Goal: Entertainment & Leisure: Browse casually

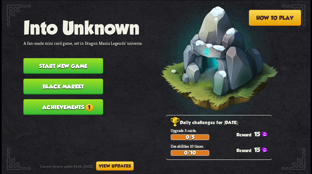
click at [74, 65] on button "Start new game" at bounding box center [63, 66] width 80 height 16
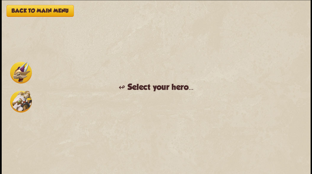
click at [18, 100] on img at bounding box center [21, 102] width 22 height 22
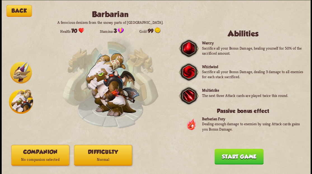
click at [49, 151] on button "Companion No companion selected" at bounding box center [40, 155] width 58 height 21
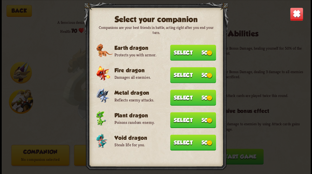
click at [192, 53] on button "Select 50" at bounding box center [193, 53] width 46 height 16
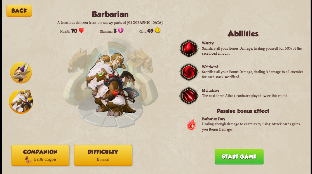
click at [244, 160] on button "Start game" at bounding box center [239, 157] width 49 height 16
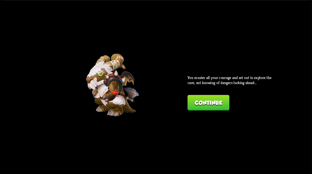
click at [200, 100] on button "Continue" at bounding box center [209, 103] width 42 height 16
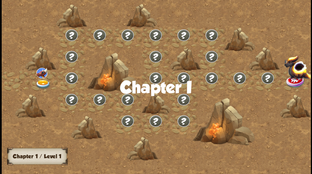
click at [41, 81] on img at bounding box center [42, 84] width 15 height 9
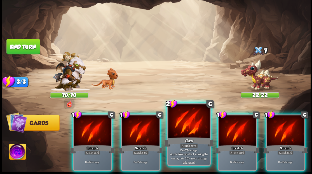
click at [183, 119] on div at bounding box center [188, 121] width 41 height 35
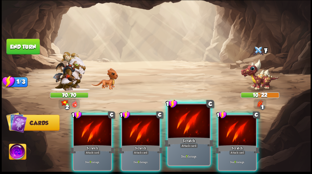
click at [196, 121] on div at bounding box center [188, 121] width 41 height 35
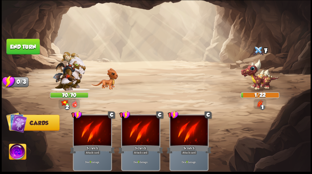
click at [22, 45] on button "End turn" at bounding box center [22, 47] width 33 height 16
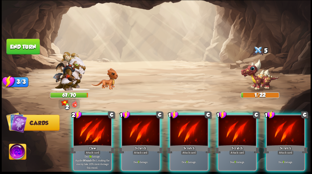
drag, startPoint x: 18, startPoint y: 150, endPoint x: 30, endPoint y: 151, distance: 11.2
click at [18, 151] on img at bounding box center [17, 152] width 17 height 17
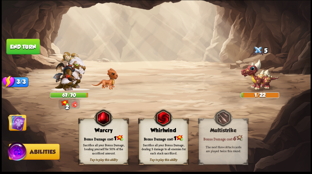
click at [100, 137] on div "Bonus Damage cost: 1" at bounding box center [103, 138] width 49 height 7
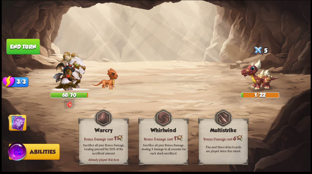
drag, startPoint x: 18, startPoint y: 123, endPoint x: 45, endPoint y: 126, distance: 26.2
click at [18, 123] on img at bounding box center [16, 122] width 17 height 17
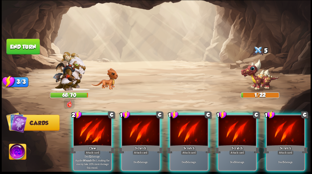
click at [94, 127] on div at bounding box center [93, 131] width 38 height 32
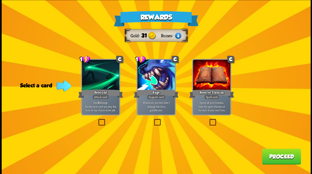
click at [97, 120] on label at bounding box center [97, 120] width 0 height 0
click at [0, 0] on input "checkbox" at bounding box center [0, 0] width 0 height 0
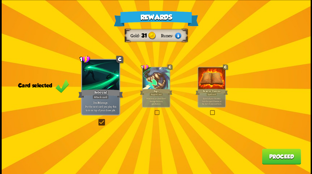
click at [277, 157] on button "Proceed" at bounding box center [281, 157] width 39 height 16
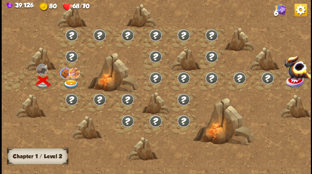
click at [71, 81] on img at bounding box center [70, 84] width 15 height 9
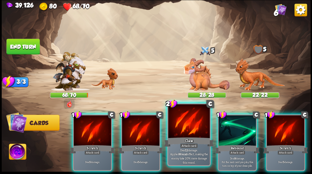
click at [184, 127] on div at bounding box center [188, 121] width 41 height 35
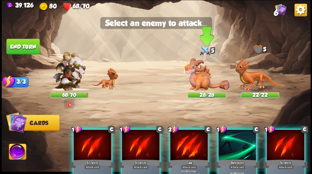
click at [201, 80] on img at bounding box center [207, 74] width 47 height 33
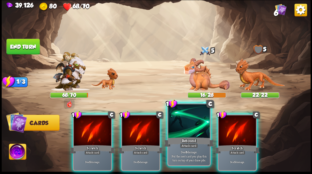
drag, startPoint x: 185, startPoint y: 135, endPoint x: 185, endPoint y: 129, distance: 5.9
click at [185, 134] on div at bounding box center [188, 121] width 41 height 35
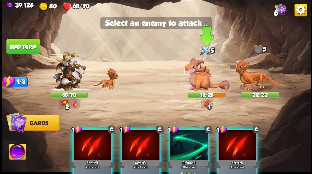
click at [198, 76] on img at bounding box center [207, 74] width 47 height 33
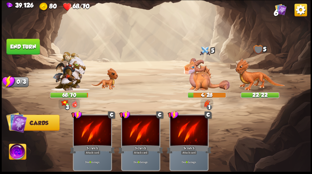
click at [16, 157] on img at bounding box center [17, 152] width 17 height 17
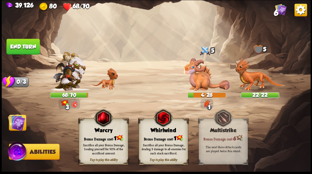
drag, startPoint x: 102, startPoint y: 133, endPoint x: 100, endPoint y: 130, distance: 3.6
click at [102, 133] on div "Warcry" at bounding box center [103, 130] width 49 height 6
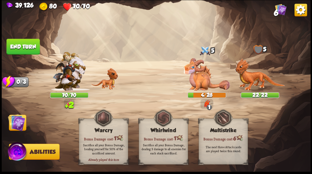
click at [20, 47] on button "End turn" at bounding box center [22, 47] width 33 height 16
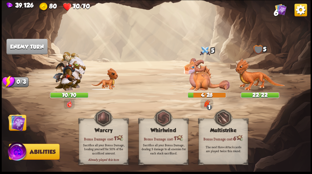
click at [19, 130] on img at bounding box center [16, 122] width 17 height 17
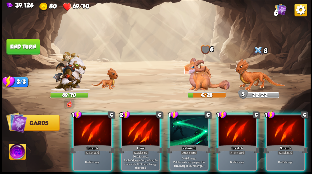
drag, startPoint x: 237, startPoint y: 135, endPoint x: 223, endPoint y: 107, distance: 30.8
click at [237, 134] on div at bounding box center [238, 131] width 38 height 32
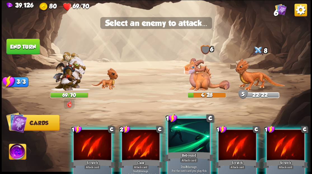
click at [191, 143] on div at bounding box center [188, 136] width 41 height 35
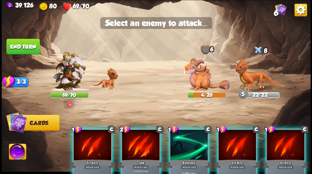
click at [132, 92] on img at bounding box center [156, 87] width 309 height 174
click at [180, 148] on div at bounding box center [189, 146] width 38 height 32
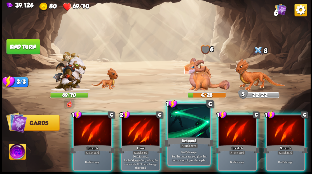
click at [181, 127] on div at bounding box center [188, 121] width 41 height 35
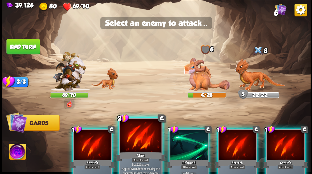
drag, startPoint x: 143, startPoint y: 138, endPoint x: 148, endPoint y: 138, distance: 4.8
click at [143, 139] on div at bounding box center [140, 136] width 41 height 35
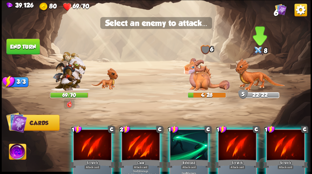
click at [251, 78] on img at bounding box center [260, 74] width 50 height 33
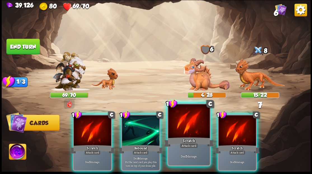
drag, startPoint x: 147, startPoint y: 124, endPoint x: 198, endPoint y: 112, distance: 52.1
click at [149, 124] on div at bounding box center [141, 131] width 38 height 32
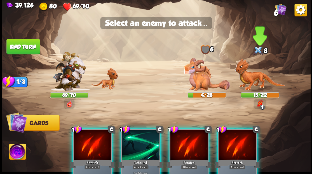
click at [259, 75] on img at bounding box center [260, 74] width 50 height 33
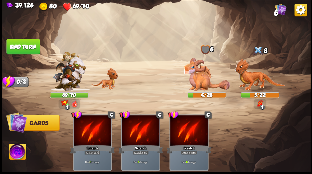
click at [17, 154] on img at bounding box center [17, 152] width 17 height 17
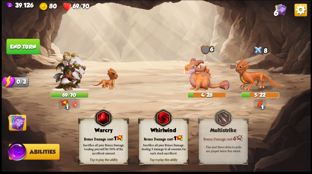
click at [102, 135] on div "Bonus Damage cost: 1" at bounding box center [103, 138] width 49 height 7
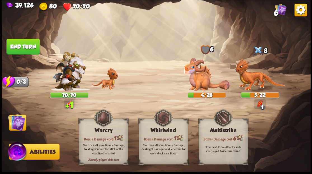
click at [29, 47] on button "End turn" at bounding box center [22, 47] width 33 height 16
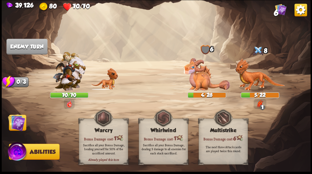
click at [19, 122] on img at bounding box center [16, 122] width 17 height 17
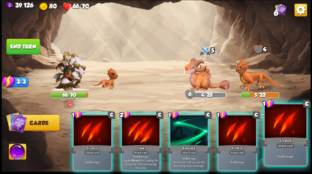
drag, startPoint x: 277, startPoint y: 121, endPoint x: 277, endPoint y: 118, distance: 2.9
click at [277, 119] on div at bounding box center [285, 121] width 41 height 35
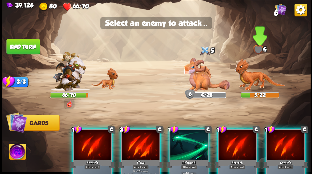
click at [260, 75] on img at bounding box center [260, 74] width 50 height 33
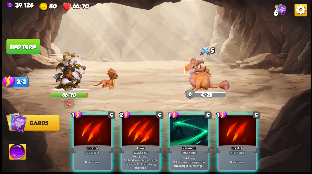
click at [138, 128] on div at bounding box center [141, 131] width 38 height 32
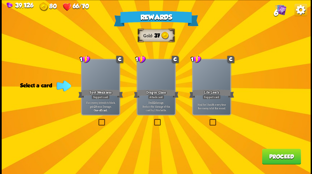
click at [153, 120] on label at bounding box center [153, 120] width 0 height 0
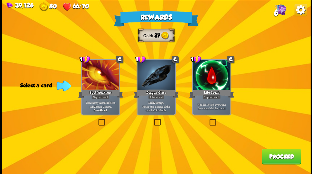
click at [0, 0] on input "checkbox" at bounding box center [0, 0] width 0 height 0
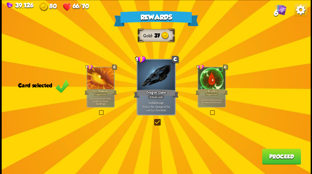
click at [279, 158] on button "Proceed" at bounding box center [281, 157] width 39 height 16
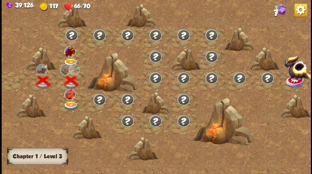
click at [72, 62] on img at bounding box center [70, 62] width 15 height 9
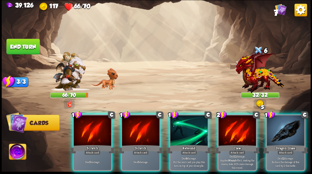
click at [90, 132] on div at bounding box center [93, 131] width 38 height 32
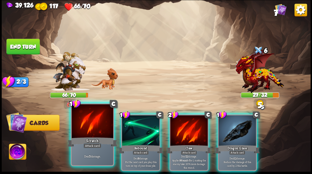
click at [89, 131] on div at bounding box center [92, 121] width 41 height 35
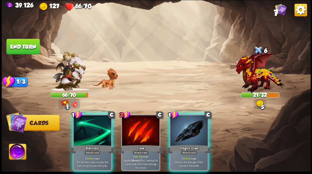
click at [184, 135] on div at bounding box center [189, 131] width 38 height 32
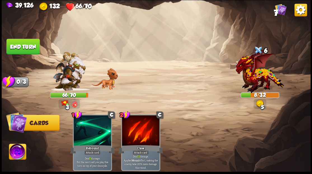
click at [23, 49] on button "End turn" at bounding box center [22, 47] width 33 height 16
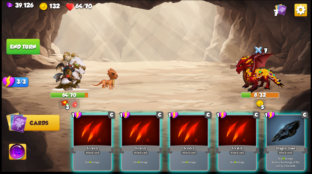
click at [17, 153] on img at bounding box center [17, 152] width 17 height 17
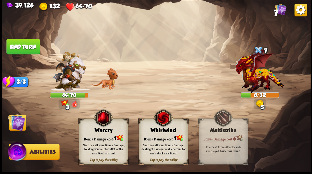
drag, startPoint x: 100, startPoint y: 143, endPoint x: 87, endPoint y: 138, distance: 13.6
click at [100, 142] on div "Sacrifice all your Bonus Damage, healing yourself for 50% of the sacrificed amo…" at bounding box center [103, 148] width 49 height 19
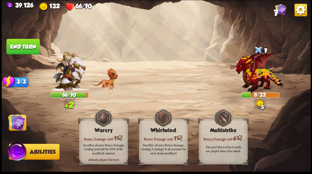
click at [16, 123] on img at bounding box center [16, 122] width 17 height 17
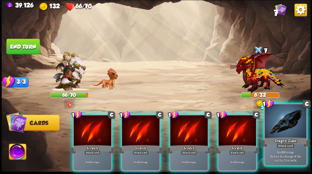
click at [277, 135] on div at bounding box center [285, 121] width 41 height 35
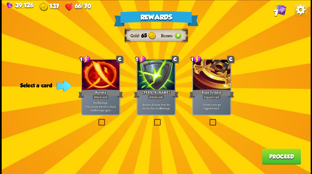
click at [97, 120] on label at bounding box center [97, 120] width 0 height 0
click at [0, 0] on input "checkbox" at bounding box center [0, 0] width 0 height 0
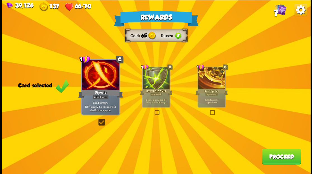
click at [279, 158] on button "Proceed" at bounding box center [281, 157] width 39 height 16
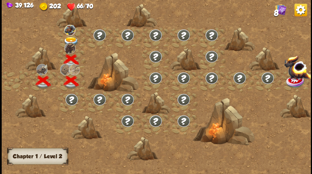
click at [69, 41] on div at bounding box center [193, 89] width 383 height 181
click at [68, 40] on img at bounding box center [70, 41] width 15 height 9
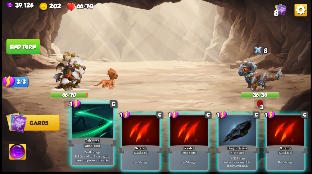
click at [86, 126] on div at bounding box center [92, 121] width 41 height 35
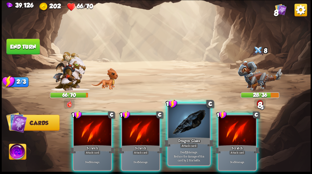
click at [191, 127] on div at bounding box center [188, 121] width 41 height 35
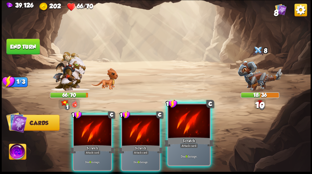
click at [187, 127] on div at bounding box center [188, 121] width 41 height 35
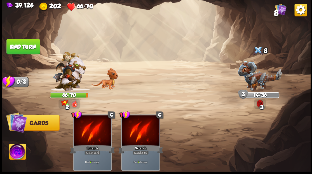
click at [17, 153] on img at bounding box center [17, 152] width 17 height 17
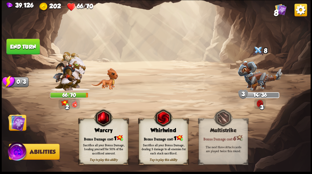
drag, startPoint x: 119, startPoint y: 144, endPoint x: 112, endPoint y: 141, distance: 7.9
click at [117, 143] on div "Sacrifice all your Bonus Damage, healing yourself for 50% of the sacrificed amo…" at bounding box center [104, 149] width 45 height 12
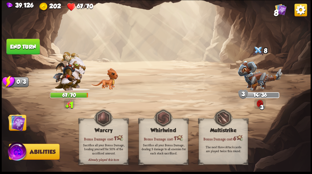
drag, startPoint x: 11, startPoint y: 123, endPoint x: 12, endPoint y: 114, distance: 8.8
click at [11, 123] on img at bounding box center [16, 122] width 17 height 17
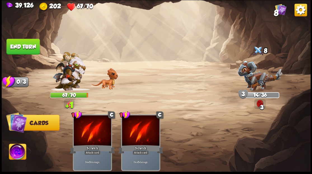
click at [25, 48] on button "End turn" at bounding box center [22, 47] width 33 height 16
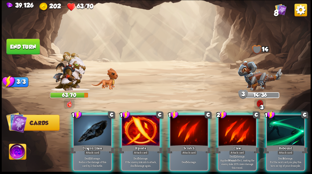
click at [291, 128] on div at bounding box center [286, 131] width 38 height 32
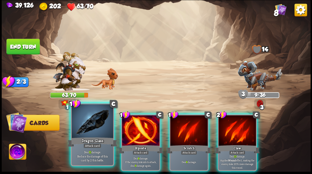
click at [85, 132] on div at bounding box center [92, 121] width 41 height 35
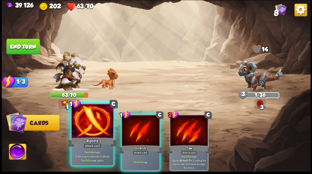
click at [98, 142] on div "Riposte" at bounding box center [93, 141] width 50 height 11
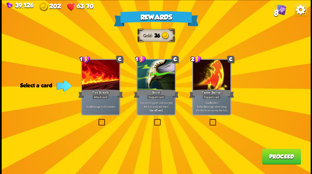
click at [97, 120] on label at bounding box center [97, 120] width 0 height 0
click at [0, 0] on input "checkbox" at bounding box center [0, 0] width 0 height 0
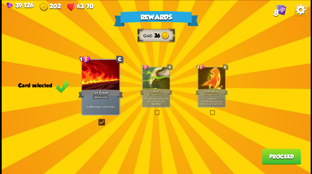
click at [284, 157] on button "Proceed" at bounding box center [281, 157] width 39 height 16
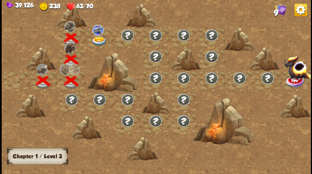
click at [99, 38] on img at bounding box center [98, 41] width 15 height 9
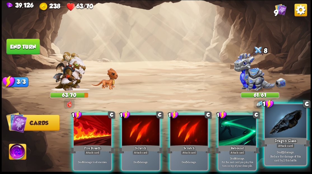
drag, startPoint x: 237, startPoint y: 136, endPoint x: 253, endPoint y: 136, distance: 16.5
click at [237, 144] on div "Rebound" at bounding box center [237, 149] width 45 height 10
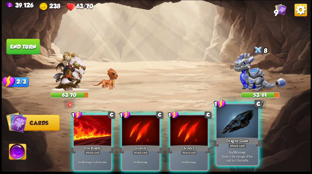
click at [244, 130] on div at bounding box center [237, 121] width 41 height 35
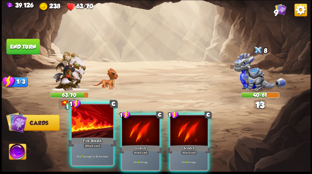
drag, startPoint x: 83, startPoint y: 123, endPoint x: 75, endPoint y: 126, distance: 8.4
click at [82, 123] on div at bounding box center [92, 121] width 41 height 35
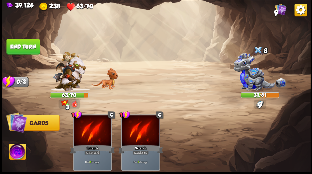
click at [17, 150] on img at bounding box center [17, 152] width 17 height 17
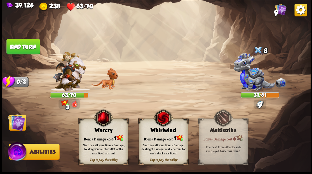
drag, startPoint x: 95, startPoint y: 139, endPoint x: 69, endPoint y: 134, distance: 26.9
click at [94, 138] on div "Tap to play this ability Warcry Bonus Damage cost: 1 Sacrifice all your Bonus D…" at bounding box center [103, 142] width 49 height 46
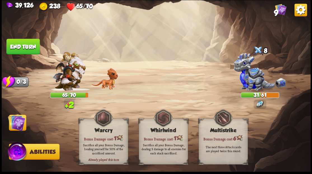
click at [18, 122] on img at bounding box center [16, 122] width 17 height 17
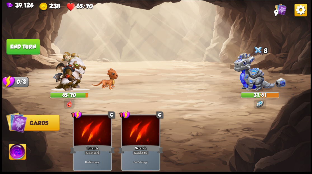
click at [32, 45] on button "End turn" at bounding box center [22, 47] width 33 height 16
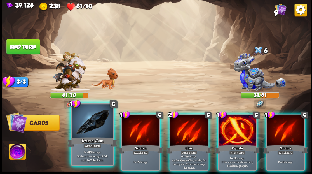
click at [86, 132] on div at bounding box center [92, 121] width 41 height 35
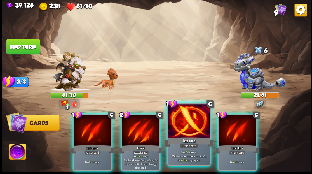
click at [182, 128] on div at bounding box center [188, 121] width 41 height 35
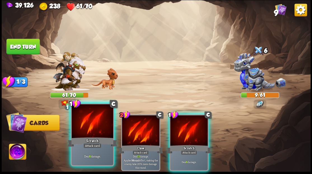
click at [85, 123] on div at bounding box center [92, 121] width 41 height 35
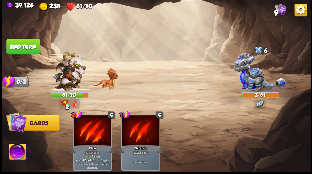
click at [12, 152] on img at bounding box center [17, 152] width 17 height 17
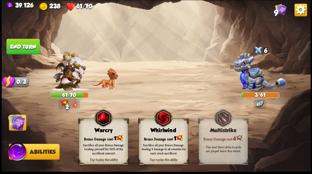
click at [95, 135] on div "Bonus Damage cost: 1" at bounding box center [103, 138] width 49 height 7
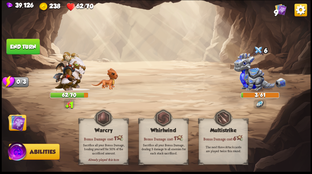
click at [16, 125] on img at bounding box center [16, 122] width 17 height 17
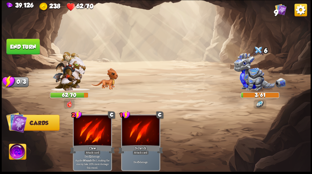
click at [10, 51] on button "End turn" at bounding box center [22, 47] width 33 height 16
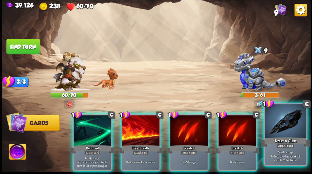
click at [285, 126] on div at bounding box center [285, 121] width 41 height 35
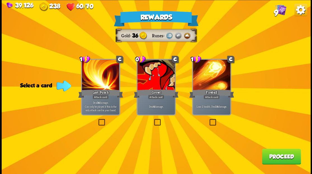
drag, startPoint x: 157, startPoint y: 122, endPoint x: 167, endPoint y: 122, distance: 9.5
click at [153, 120] on label at bounding box center [153, 120] width 0 height 0
click at [0, 0] on input "checkbox" at bounding box center [0, 0] width 0 height 0
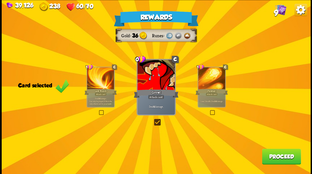
click at [286, 159] on button "Proceed" at bounding box center [281, 157] width 39 height 16
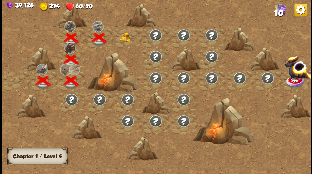
click at [125, 38] on img at bounding box center [126, 37] width 15 height 10
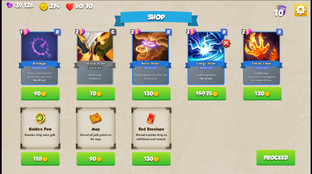
click at [41, 159] on button "110" at bounding box center [40, 158] width 39 height 13
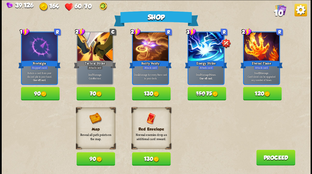
click at [148, 159] on button "130" at bounding box center [151, 158] width 39 height 13
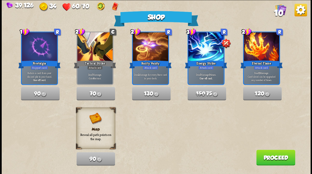
click at [268, 161] on button "Proceed" at bounding box center [275, 158] width 39 height 16
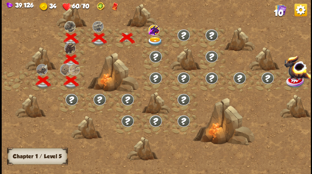
click at [152, 39] on img at bounding box center [154, 41] width 15 height 9
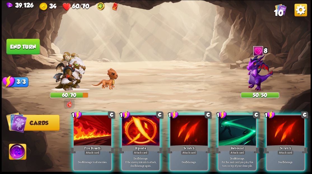
click at [131, 133] on div at bounding box center [141, 131] width 38 height 32
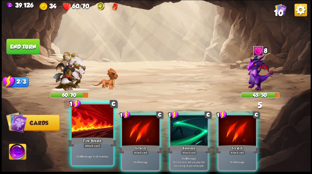
click at [92, 128] on div at bounding box center [92, 121] width 41 height 35
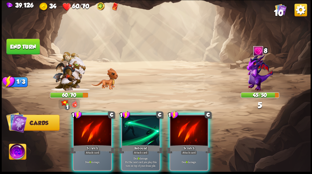
click at [146, 122] on div at bounding box center [141, 131] width 38 height 32
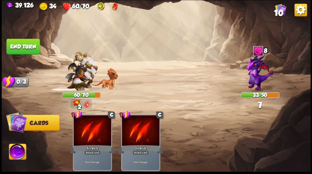
click at [12, 152] on img at bounding box center [17, 152] width 17 height 17
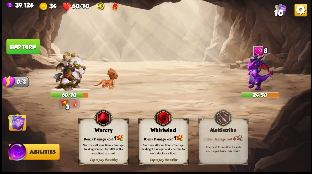
click at [94, 138] on div "Bonus Damage cost: 1" at bounding box center [103, 138] width 49 height 7
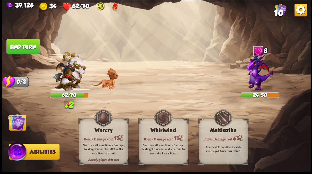
click at [16, 126] on img at bounding box center [16, 122] width 17 height 17
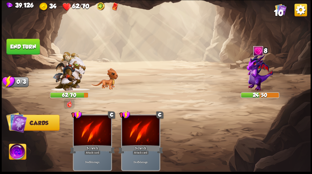
click at [24, 43] on button "End turn" at bounding box center [22, 47] width 33 height 16
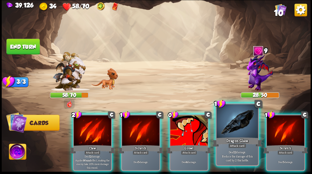
click at [233, 133] on div at bounding box center [237, 121] width 41 height 35
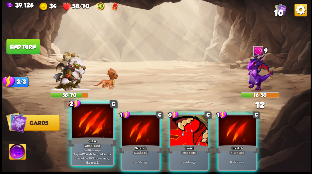
click at [100, 127] on div at bounding box center [92, 121] width 41 height 35
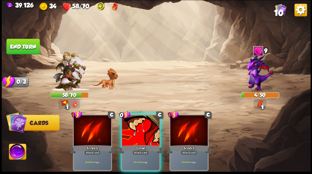
click at [16, 154] on img at bounding box center [17, 152] width 17 height 17
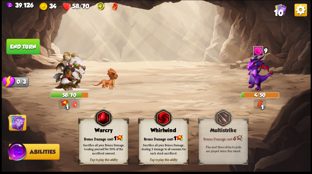
click at [93, 135] on div "Bonus Damage cost: 1" at bounding box center [103, 138] width 49 height 7
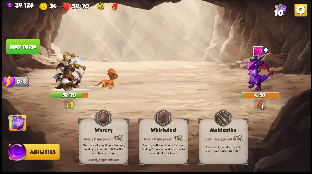
click at [13, 120] on img at bounding box center [16, 122] width 17 height 17
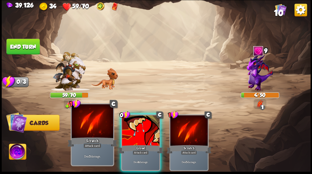
drag, startPoint x: 129, startPoint y: 131, endPoint x: 96, endPoint y: 119, distance: 35.2
click at [126, 131] on div at bounding box center [141, 131] width 38 height 32
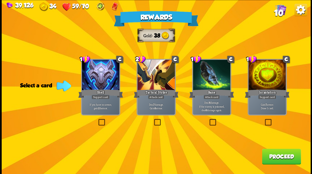
click at [264, 120] on label at bounding box center [264, 120] width 0 height 0
click at [0, 0] on input "checkbox" at bounding box center [0, 0] width 0 height 0
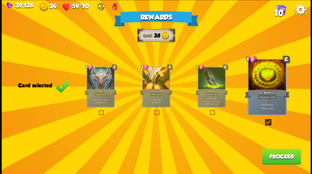
drag, startPoint x: 280, startPoint y: 158, endPoint x: 279, endPoint y: 155, distance: 3.1
click at [279, 155] on button "Proceed" at bounding box center [281, 157] width 39 height 16
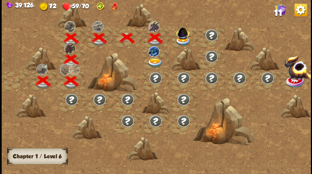
click at [182, 39] on img at bounding box center [183, 32] width 17 height 15
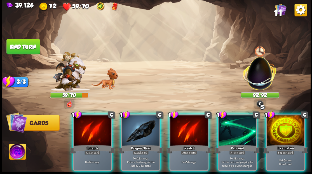
drag, startPoint x: 229, startPoint y: 126, endPoint x: 228, endPoint y: 116, distance: 9.8
click at [229, 124] on div at bounding box center [238, 131] width 38 height 32
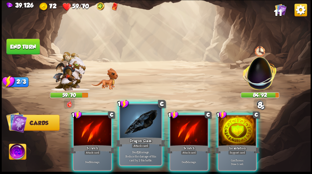
drag, startPoint x: 145, startPoint y: 126, endPoint x: 128, endPoint y: 122, distance: 18.1
click at [145, 126] on div at bounding box center [140, 121] width 41 height 35
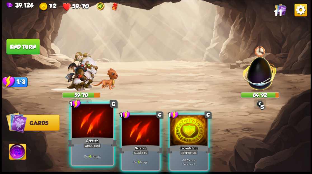
click at [92, 126] on div at bounding box center [92, 121] width 41 height 35
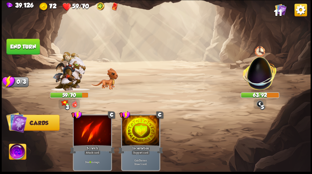
click at [22, 49] on button "End turn" at bounding box center [22, 47] width 33 height 16
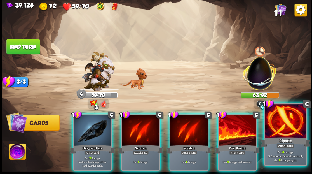
click at [293, 129] on div at bounding box center [285, 121] width 41 height 35
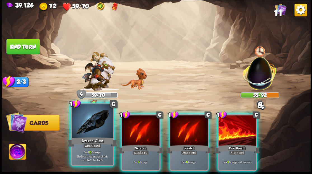
click at [81, 132] on div at bounding box center [92, 121] width 41 height 35
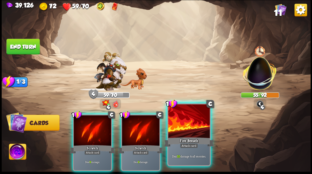
drag, startPoint x: 195, startPoint y: 134, endPoint x: 192, endPoint y: 133, distance: 3.8
click at [194, 133] on div at bounding box center [188, 121] width 41 height 35
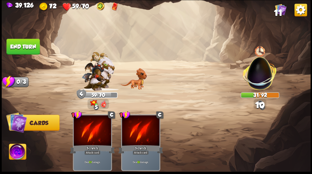
click at [22, 41] on button "End turn" at bounding box center [22, 47] width 33 height 16
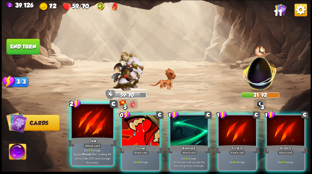
click at [94, 126] on div at bounding box center [92, 121] width 41 height 35
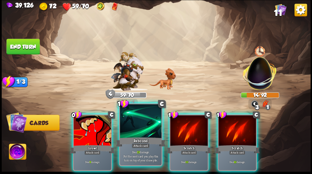
click at [136, 131] on div at bounding box center [140, 121] width 41 height 35
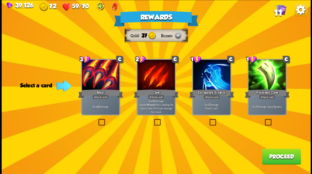
drag, startPoint x: 211, startPoint y: 122, endPoint x: 214, endPoint y: 123, distance: 3.9
click at [209, 120] on label at bounding box center [209, 120] width 0 height 0
click at [0, 0] on input "checkbox" at bounding box center [0, 0] width 0 height 0
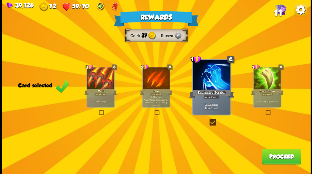
click at [274, 159] on button "Proceed" at bounding box center [281, 157] width 39 height 16
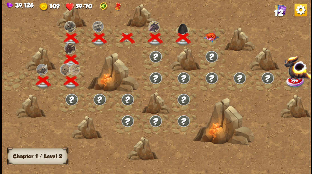
click at [212, 34] on img at bounding box center [211, 37] width 15 height 10
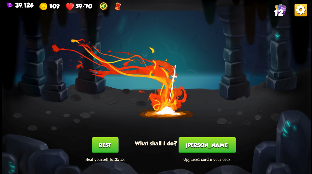
click at [211, 146] on button "[PERSON_NAME]" at bounding box center [207, 145] width 57 height 16
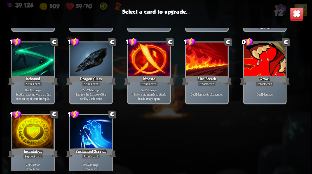
scroll to position [92, 0]
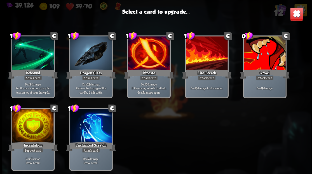
drag, startPoint x: 36, startPoint y: 126, endPoint x: 50, endPoint y: 115, distance: 16.9
click at [36, 126] on div at bounding box center [32, 126] width 41 height 35
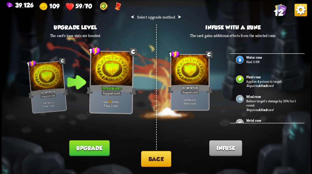
scroll to position [0, 0]
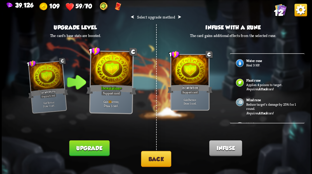
click at [250, 59] on b "Water rune" at bounding box center [254, 61] width 16 height 4
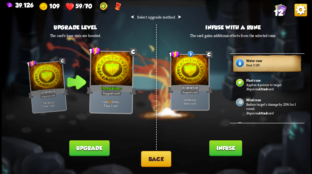
click at [224, 147] on button "Infuse" at bounding box center [225, 148] width 33 height 16
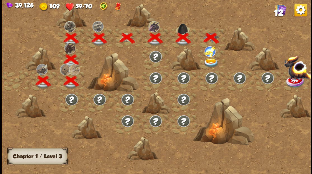
click at [210, 64] on img at bounding box center [211, 62] width 15 height 9
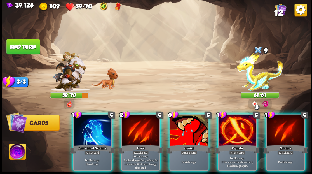
click at [187, 128] on div at bounding box center [189, 131] width 38 height 32
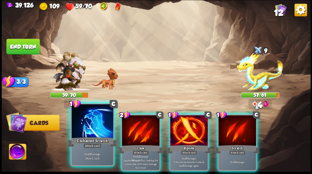
click at [89, 128] on div at bounding box center [92, 121] width 41 height 35
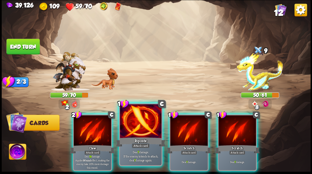
click at [135, 119] on div at bounding box center [140, 121] width 41 height 35
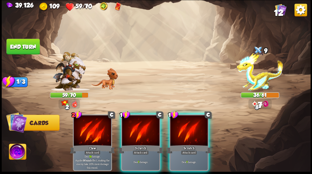
click at [135, 119] on div at bounding box center [141, 131] width 38 height 32
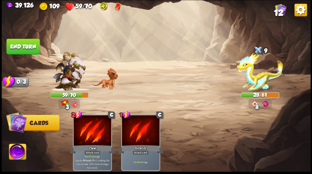
click at [17, 151] on img at bounding box center [17, 152] width 17 height 17
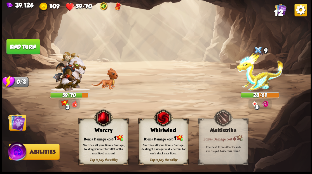
click at [102, 137] on div "Bonus Damage cost: 1" at bounding box center [103, 138] width 49 height 7
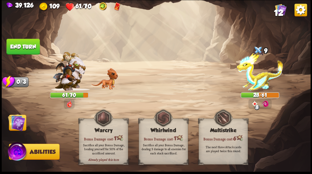
click at [27, 47] on button "End turn" at bounding box center [22, 47] width 33 height 16
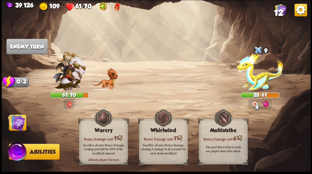
click at [18, 127] on img at bounding box center [16, 122] width 17 height 17
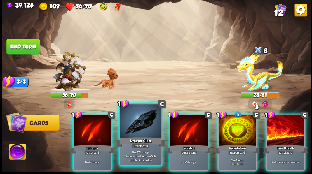
click at [144, 142] on div "Dragon Glass" at bounding box center [141, 141] width 50 height 11
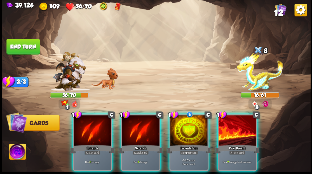
drag, startPoint x: 238, startPoint y: 123, endPoint x: 224, endPoint y: 123, distance: 14.9
click at [237, 122] on div at bounding box center [238, 131] width 38 height 32
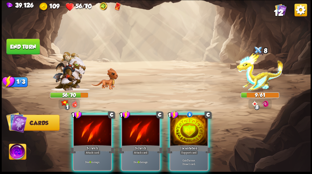
click at [19, 150] on img at bounding box center [17, 152] width 17 height 17
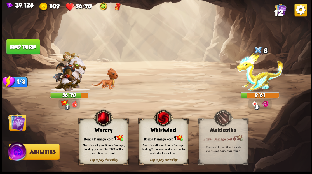
drag, startPoint x: 91, startPoint y: 135, endPoint x: 40, endPoint y: 131, distance: 51.4
click at [91, 135] on div "Bonus Damage cost: 1" at bounding box center [103, 138] width 49 height 7
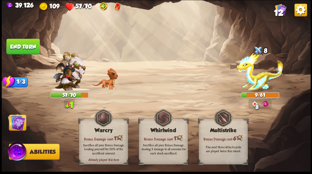
click at [16, 124] on img at bounding box center [16, 122] width 17 height 17
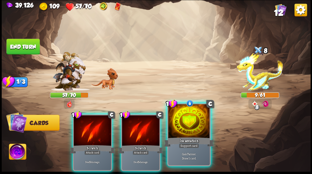
click at [191, 126] on div at bounding box center [188, 121] width 41 height 35
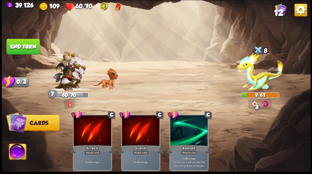
click at [17, 44] on button "End turn" at bounding box center [22, 47] width 33 height 16
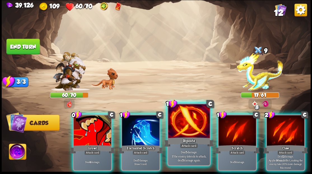
click at [190, 121] on div at bounding box center [188, 121] width 41 height 35
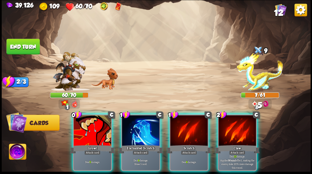
click at [88, 133] on div at bounding box center [93, 131] width 38 height 32
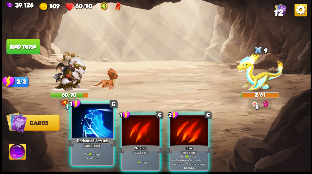
click at [88, 133] on div at bounding box center [92, 121] width 41 height 35
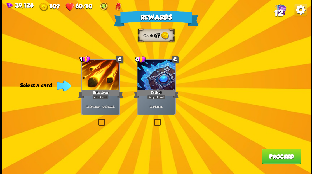
click at [153, 120] on label at bounding box center [153, 120] width 0 height 0
click at [0, 0] on input "checkbox" at bounding box center [0, 0] width 0 height 0
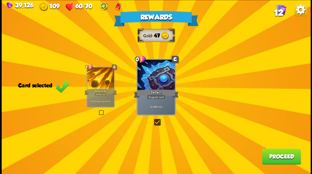
click at [278, 158] on button "Proceed" at bounding box center [281, 157] width 39 height 16
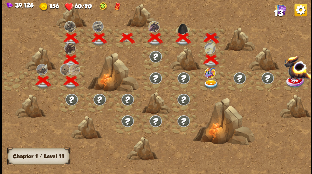
scroll to position [0, 85]
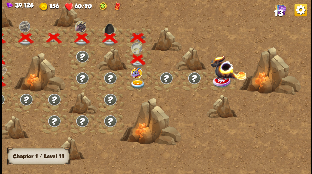
click at [133, 82] on img at bounding box center [137, 84] width 15 height 9
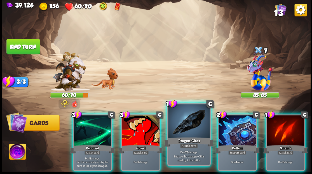
click at [189, 133] on div at bounding box center [188, 121] width 41 height 35
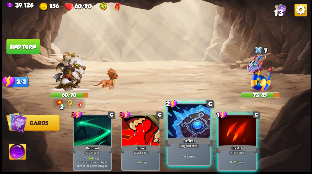
click at [189, 129] on div at bounding box center [188, 121] width 41 height 35
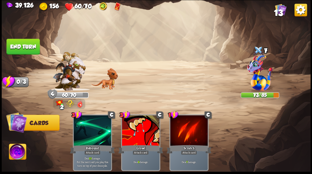
click at [18, 151] on img at bounding box center [17, 152] width 17 height 17
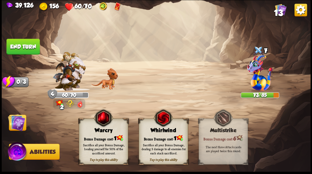
drag, startPoint x: 101, startPoint y: 135, endPoint x: 98, endPoint y: 134, distance: 3.6
click at [101, 135] on div "Bonus Damage cost: 1" at bounding box center [103, 138] width 49 height 7
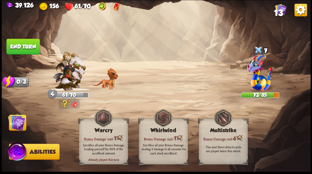
click at [26, 47] on button "End turn" at bounding box center [22, 47] width 33 height 16
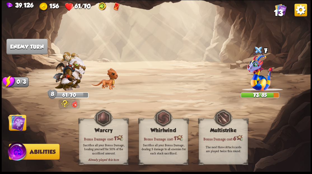
click at [22, 123] on img at bounding box center [16, 122] width 17 height 17
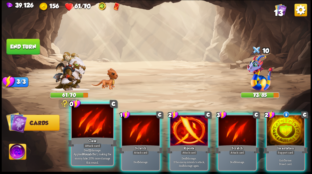
click at [93, 125] on div at bounding box center [92, 121] width 41 height 35
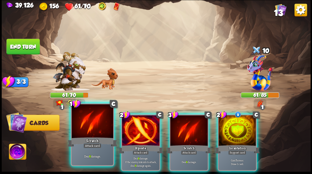
click at [91, 125] on div at bounding box center [92, 121] width 41 height 35
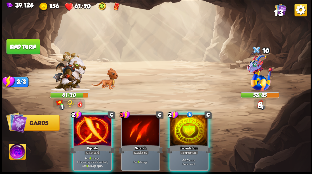
click at [196, 128] on div at bounding box center [189, 131] width 38 height 32
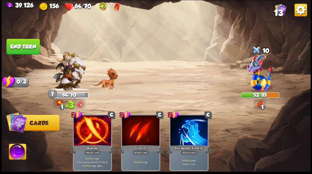
click at [21, 151] on img at bounding box center [17, 152] width 17 height 17
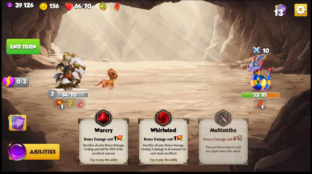
drag, startPoint x: 97, startPoint y: 135, endPoint x: 89, endPoint y: 131, distance: 8.7
click at [96, 135] on div "Bonus Damage cost: 1" at bounding box center [103, 138] width 49 height 7
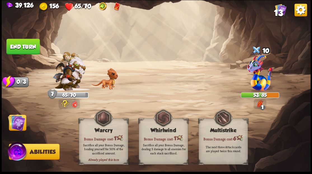
click at [17, 119] on img at bounding box center [16, 122] width 17 height 17
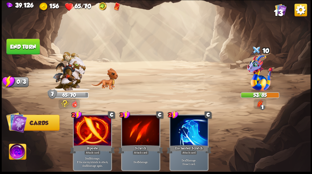
click at [16, 118] on img at bounding box center [16, 122] width 21 height 21
click at [29, 48] on button "End turn" at bounding box center [22, 47] width 33 height 16
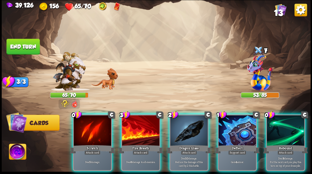
drag, startPoint x: 82, startPoint y: 121, endPoint x: 82, endPoint y: 127, distance: 6.2
click at [82, 121] on div at bounding box center [93, 131] width 38 height 32
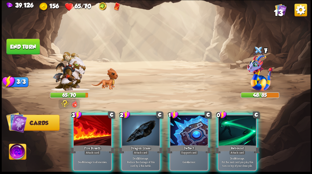
click at [134, 128] on div at bounding box center [141, 131] width 38 height 32
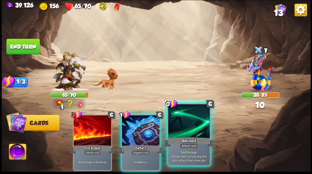
click at [191, 129] on div at bounding box center [188, 121] width 41 height 35
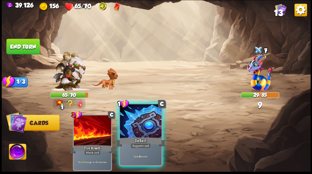
click at [138, 128] on div at bounding box center [140, 121] width 41 height 35
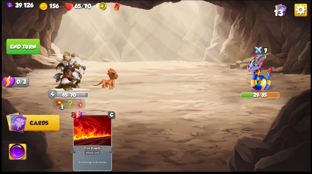
click at [14, 155] on img at bounding box center [17, 152] width 17 height 17
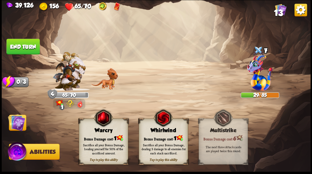
click at [102, 136] on div "Bonus Damage cost: 1" at bounding box center [103, 138] width 49 height 7
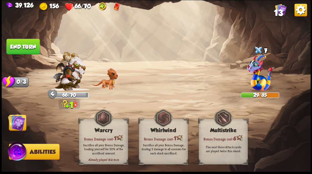
click at [16, 125] on img at bounding box center [16, 122] width 17 height 17
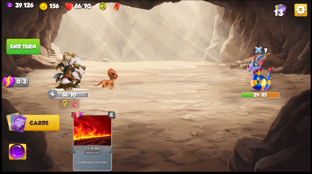
click at [19, 50] on button "End turn" at bounding box center [22, 47] width 33 height 16
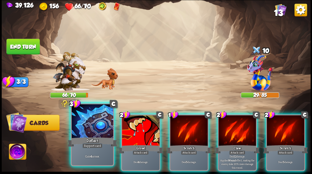
click at [98, 139] on div "Deflect" at bounding box center [93, 141] width 50 height 11
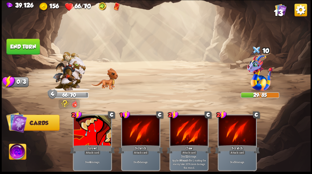
drag, startPoint x: 24, startPoint y: 47, endPoint x: 51, endPoint y: 90, distance: 50.9
click at [24, 47] on button "End turn" at bounding box center [22, 47] width 33 height 16
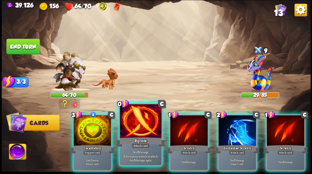
click at [146, 128] on div at bounding box center [140, 121] width 41 height 35
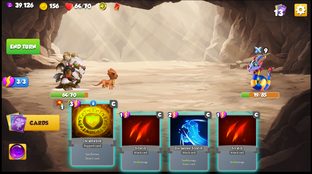
click at [87, 124] on div at bounding box center [92, 121] width 41 height 35
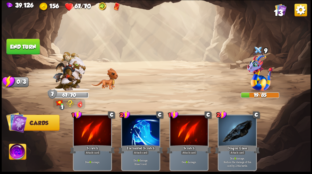
click at [15, 152] on img at bounding box center [17, 152] width 17 height 17
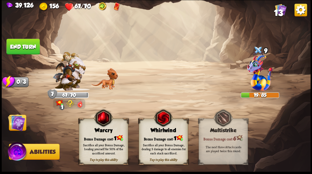
click at [99, 136] on div "Bonus Damage cost: 1" at bounding box center [103, 138] width 49 height 7
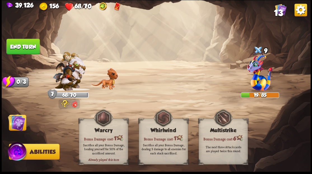
click at [17, 131] on img at bounding box center [16, 122] width 17 height 17
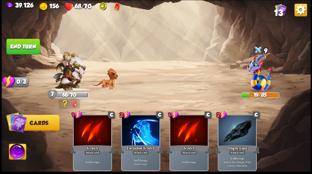
drag, startPoint x: 31, startPoint y: 47, endPoint x: 116, endPoint y: 60, distance: 85.6
click at [32, 47] on button "End turn" at bounding box center [22, 47] width 33 height 16
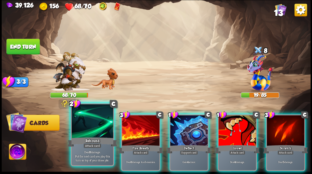
click at [94, 124] on div at bounding box center [92, 121] width 41 height 35
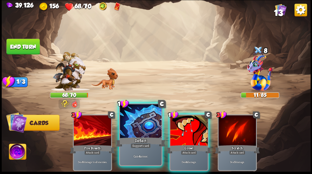
click at [142, 127] on div at bounding box center [140, 121] width 41 height 35
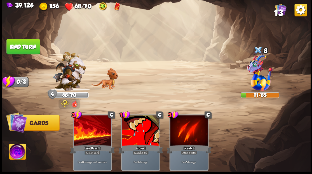
click at [19, 122] on img at bounding box center [16, 122] width 21 height 21
click at [13, 124] on img at bounding box center [16, 122] width 21 height 21
click at [26, 47] on button "End turn" at bounding box center [22, 47] width 33 height 16
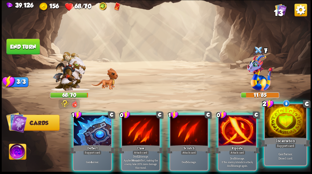
click at [289, 123] on div at bounding box center [285, 121] width 41 height 35
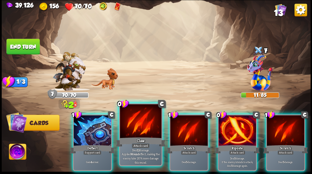
click at [132, 117] on div at bounding box center [140, 121] width 41 height 35
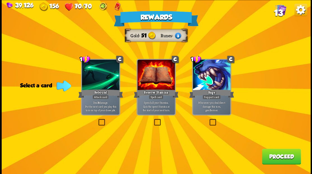
click at [282, 158] on button "Proceed" at bounding box center [281, 157] width 39 height 16
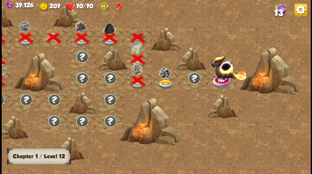
click at [165, 84] on img at bounding box center [165, 84] width 15 height 9
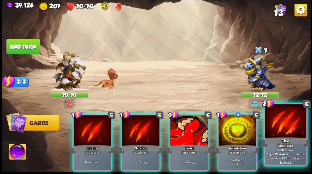
click at [290, 127] on div at bounding box center [285, 121] width 41 height 35
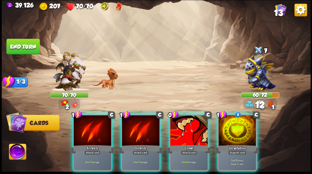
click at [140, 123] on div at bounding box center [141, 131] width 38 height 32
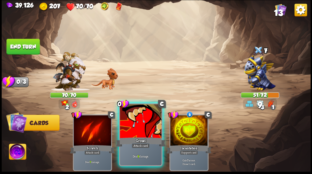
click at [138, 123] on div at bounding box center [140, 121] width 41 height 35
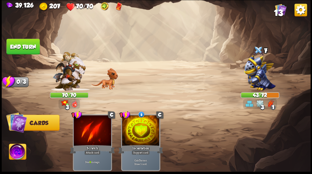
click at [17, 45] on button "End turn" at bounding box center [22, 47] width 33 height 16
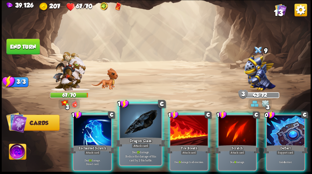
click at [143, 127] on div at bounding box center [140, 121] width 41 height 35
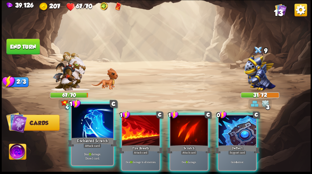
click at [94, 137] on div "Enchanted Scratch" at bounding box center [93, 141] width 50 height 11
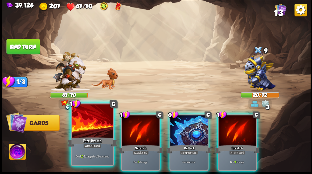
click at [91, 135] on div at bounding box center [92, 121] width 41 height 35
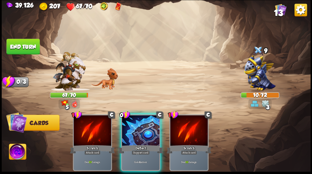
click at [17, 150] on img at bounding box center [17, 152] width 17 height 17
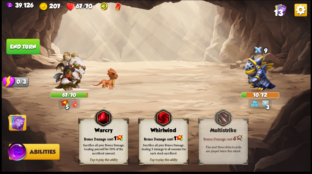
click at [96, 138] on div "Bonus Damage cost: 1" at bounding box center [103, 138] width 49 height 7
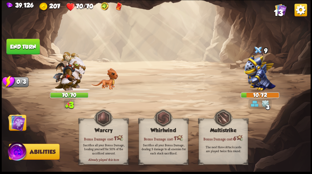
click at [15, 121] on img at bounding box center [16, 122] width 17 height 17
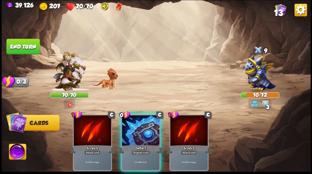
click at [132, 130] on div at bounding box center [141, 131] width 38 height 32
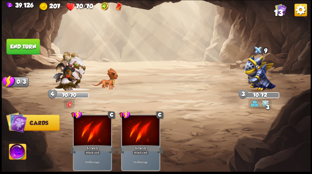
drag, startPoint x: 17, startPoint y: 43, endPoint x: 148, endPoint y: 29, distance: 131.9
click at [17, 43] on button "End turn" at bounding box center [22, 47] width 33 height 16
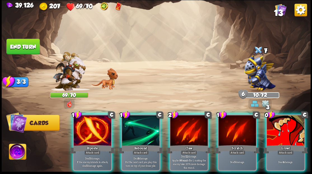
click at [138, 130] on div at bounding box center [141, 131] width 38 height 32
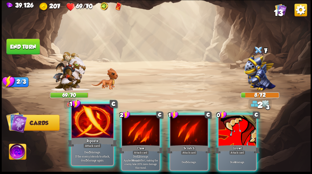
click at [76, 135] on div at bounding box center [92, 121] width 41 height 35
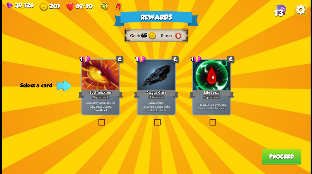
click at [274, 159] on button "Proceed" at bounding box center [281, 157] width 39 height 16
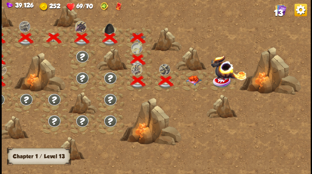
drag, startPoint x: 209, startPoint y: 152, endPoint x: 197, endPoint y: 140, distance: 17.0
click at [209, 152] on div at bounding box center [119, 89] width 383 height 181
click at [194, 77] on img at bounding box center [193, 80] width 15 height 10
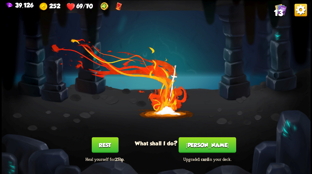
click at [209, 145] on button "[PERSON_NAME]" at bounding box center [207, 145] width 57 height 16
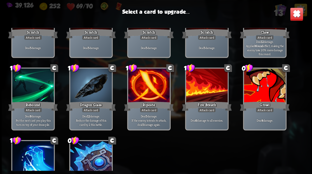
scroll to position [56, 0]
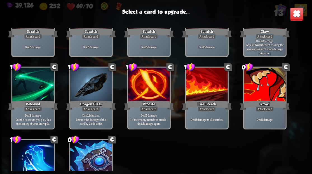
click at [260, 81] on div at bounding box center [264, 85] width 41 height 35
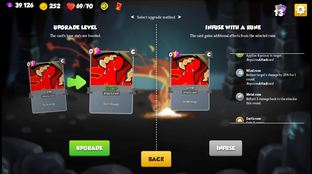
scroll to position [0, 0]
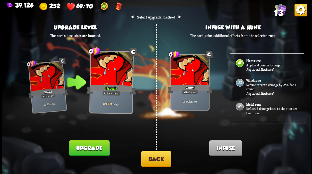
click at [153, 163] on button "Back" at bounding box center [156, 159] width 30 height 16
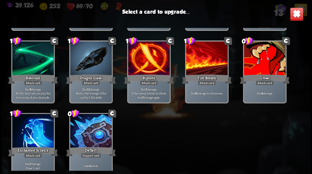
scroll to position [92, 0]
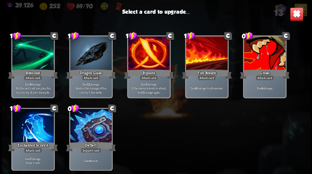
click at [90, 123] on div at bounding box center [90, 126] width 41 height 35
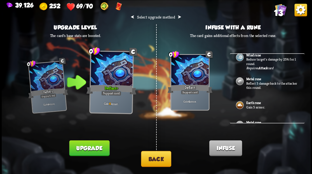
scroll to position [37, 0]
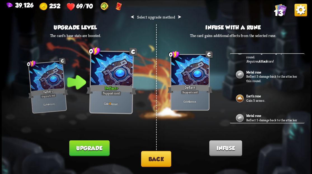
click at [253, 98] on p "Gain 5 armor." at bounding box center [272, 100] width 52 height 4
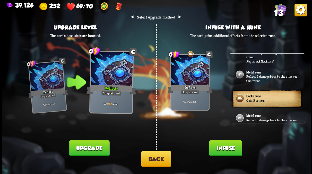
click at [226, 150] on button "Infuse" at bounding box center [225, 148] width 33 height 16
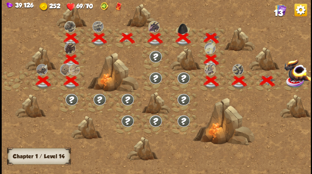
scroll to position [0, 85]
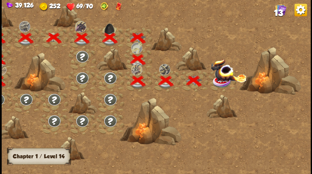
click at [223, 80] on img at bounding box center [229, 71] width 36 height 24
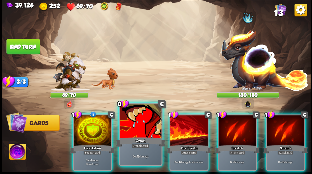
click at [133, 135] on div at bounding box center [140, 121] width 41 height 35
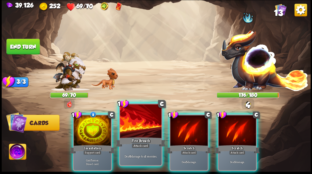
click at [131, 132] on div at bounding box center [140, 121] width 41 height 35
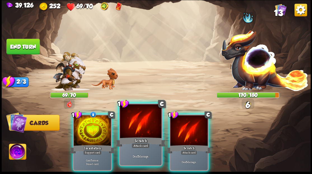
click at [131, 131] on div at bounding box center [140, 121] width 41 height 35
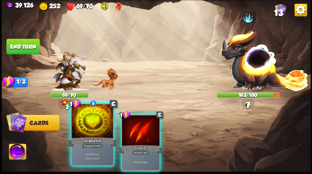
click at [92, 128] on div at bounding box center [92, 121] width 41 height 35
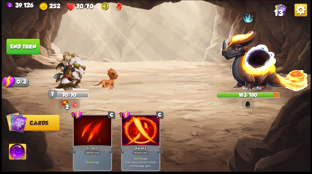
click at [33, 47] on button "End turn" at bounding box center [22, 47] width 33 height 16
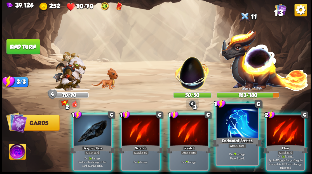
click at [244, 142] on div "Enchanted Scratch" at bounding box center [237, 141] width 50 height 11
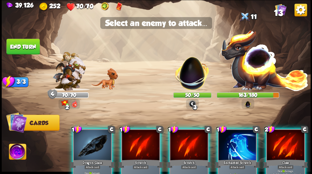
drag, startPoint x: 190, startPoint y: 74, endPoint x: 160, endPoint y: 100, distance: 39.5
click at [189, 74] on img at bounding box center [192, 70] width 41 height 41
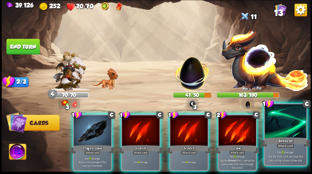
click at [293, 143] on div "Rebound" at bounding box center [286, 141] width 50 height 11
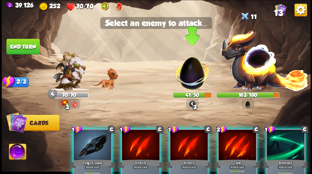
click at [190, 71] on img at bounding box center [192, 70] width 41 height 41
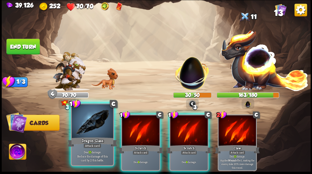
drag, startPoint x: 89, startPoint y: 133, endPoint x: 94, endPoint y: 125, distance: 9.5
click at [89, 133] on div at bounding box center [92, 121] width 41 height 35
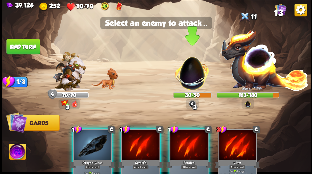
click at [186, 75] on img at bounding box center [192, 70] width 41 height 41
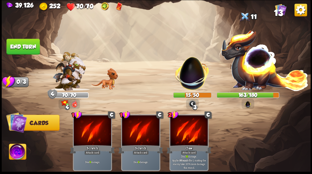
drag, startPoint x: 18, startPoint y: 46, endPoint x: 38, endPoint y: 41, distance: 19.9
click at [19, 46] on button "End turn" at bounding box center [22, 47] width 33 height 16
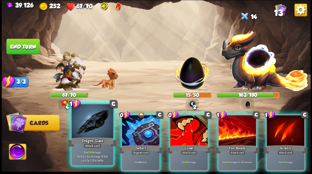
click at [95, 133] on div at bounding box center [92, 121] width 41 height 35
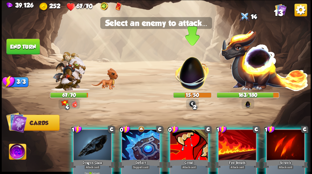
click at [193, 78] on img at bounding box center [192, 70] width 41 height 41
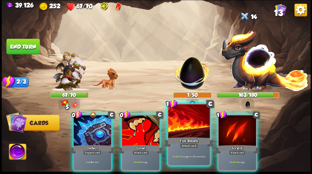
click at [181, 136] on div at bounding box center [188, 121] width 41 height 35
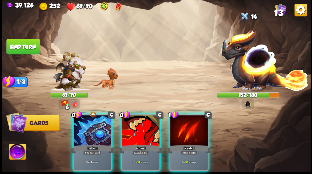
click at [185, 123] on div at bounding box center [189, 131] width 38 height 32
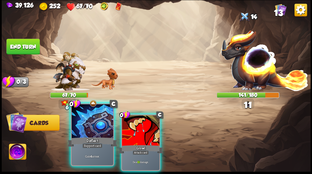
click at [86, 133] on div at bounding box center [92, 121] width 41 height 35
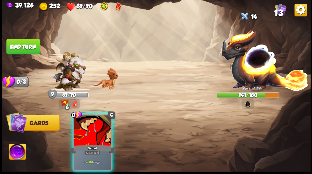
click at [86, 133] on div at bounding box center [93, 131] width 38 height 32
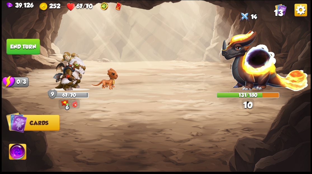
click at [16, 44] on button "End turn" at bounding box center [22, 47] width 33 height 16
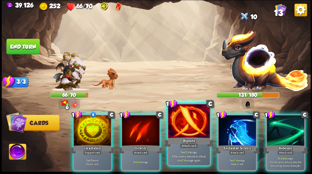
click at [188, 133] on div at bounding box center [188, 121] width 41 height 35
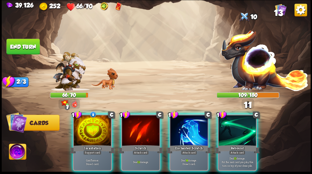
click at [233, 129] on div at bounding box center [238, 131] width 38 height 32
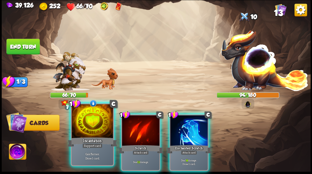
click at [90, 126] on div at bounding box center [92, 121] width 41 height 35
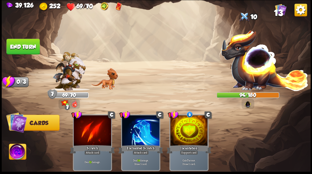
click at [27, 44] on button "End turn" at bounding box center [22, 47] width 33 height 16
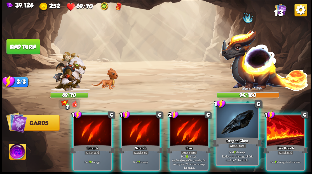
click at [238, 126] on div at bounding box center [237, 121] width 41 height 35
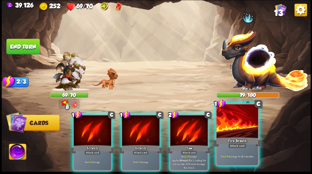
click at [235, 129] on div at bounding box center [237, 121] width 41 height 35
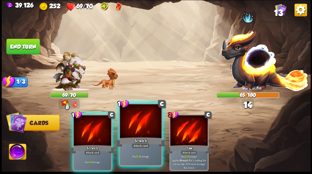
click at [138, 140] on div "Scratch" at bounding box center [141, 141] width 50 height 11
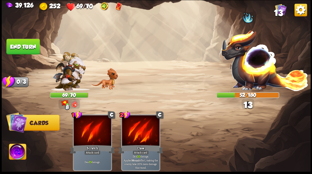
click at [29, 49] on button "End turn" at bounding box center [22, 47] width 33 height 16
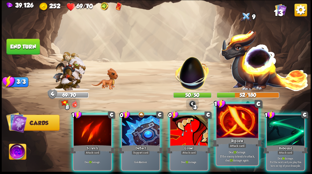
click at [240, 131] on div at bounding box center [237, 121] width 41 height 35
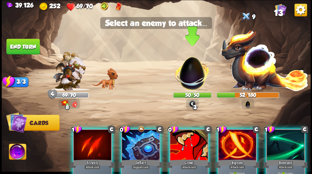
click at [195, 77] on img at bounding box center [192, 70] width 41 height 41
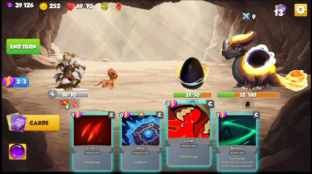
drag, startPoint x: 193, startPoint y: 136, endPoint x: 195, endPoint y: 114, distance: 22.0
click at [192, 135] on div "0 C Growl Attack card Deal 13 damage." at bounding box center [188, 134] width 43 height 63
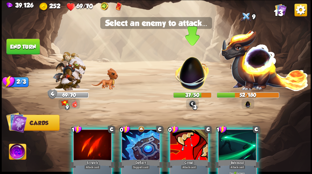
click at [193, 81] on img at bounding box center [192, 70] width 41 height 41
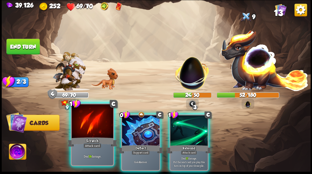
click at [92, 123] on div at bounding box center [92, 121] width 41 height 35
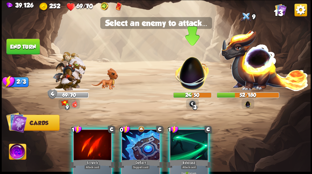
click at [185, 75] on img at bounding box center [192, 70] width 41 height 41
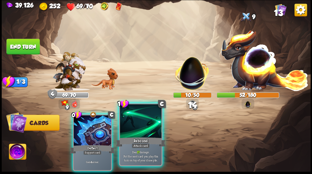
click at [137, 132] on div at bounding box center [140, 121] width 41 height 35
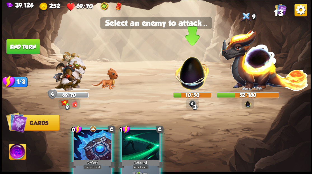
drag, startPoint x: 189, startPoint y: 73, endPoint x: 186, endPoint y: 75, distance: 3.6
click at [189, 73] on img at bounding box center [192, 70] width 41 height 41
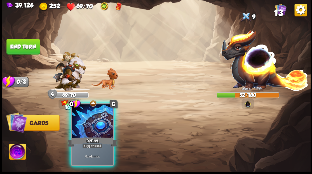
click at [89, 125] on div at bounding box center [92, 121] width 41 height 35
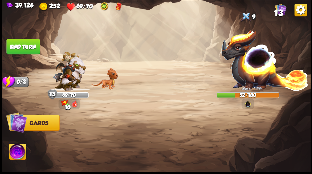
click at [31, 43] on button "End turn" at bounding box center [22, 47] width 33 height 16
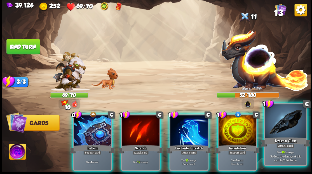
click at [287, 129] on div at bounding box center [285, 121] width 41 height 35
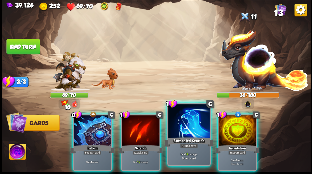
click at [177, 132] on div at bounding box center [188, 121] width 41 height 35
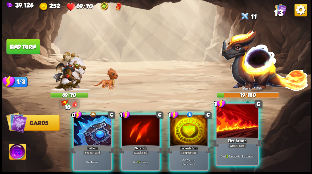
click at [234, 129] on div at bounding box center [237, 121] width 41 height 35
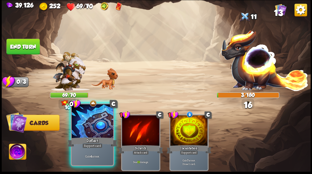
click at [80, 138] on div "Deflect" at bounding box center [93, 141] width 50 height 11
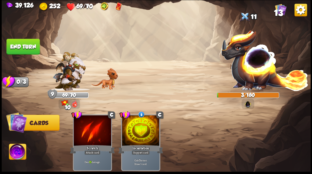
click at [20, 45] on button "End turn" at bounding box center [22, 47] width 33 height 16
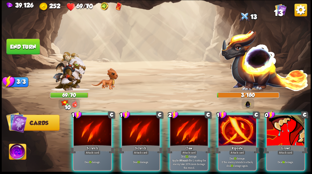
click at [11, 155] on img at bounding box center [17, 152] width 17 height 17
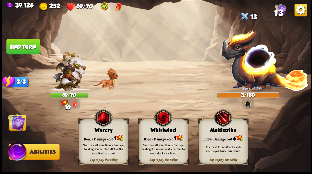
click at [102, 138] on div "Bonus Damage cost: 1" at bounding box center [103, 138] width 49 height 7
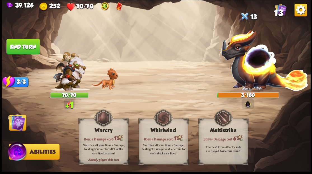
click at [18, 124] on img at bounding box center [16, 122] width 17 height 17
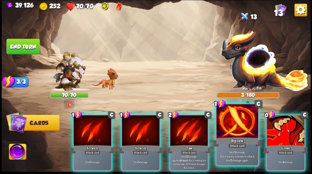
click at [233, 139] on div "Riposte" at bounding box center [237, 141] width 50 height 11
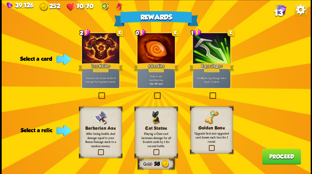
drag, startPoint x: 101, startPoint y: 94, endPoint x: 105, endPoint y: 94, distance: 3.9
click at [97, 93] on label at bounding box center [97, 93] width 0 height 0
click at [0, 0] on input "checkbox" at bounding box center [0, 0] width 0 height 0
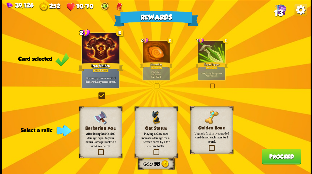
click at [97, 150] on label at bounding box center [97, 150] width 0 height 0
click at [0, 0] on input "checkbox" at bounding box center [0, 0] width 0 height 0
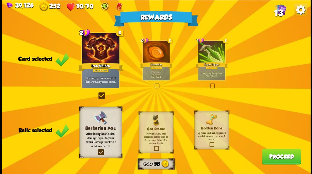
drag, startPoint x: 280, startPoint y: 156, endPoint x: 277, endPoint y: 152, distance: 4.8
click at [277, 152] on button "Proceed" at bounding box center [281, 157] width 39 height 16
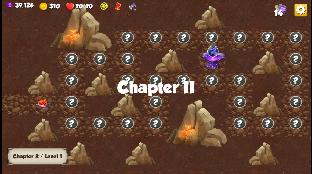
click at [40, 104] on img at bounding box center [42, 104] width 15 height 10
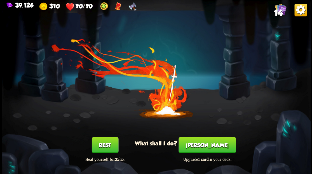
click at [212, 148] on button "[PERSON_NAME]" at bounding box center [207, 145] width 57 height 16
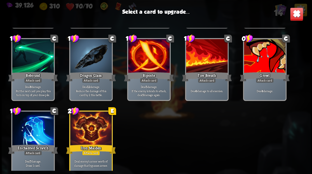
scroll to position [92, 0]
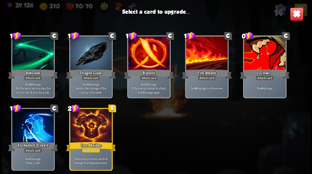
click at [100, 129] on div at bounding box center [90, 126] width 41 height 35
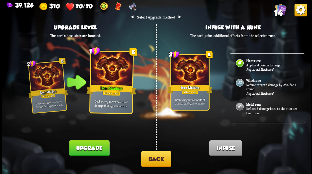
click at [90, 149] on button "Upgrade" at bounding box center [89, 148] width 40 height 16
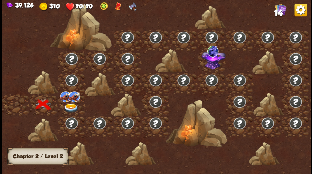
click at [68, 106] on img at bounding box center [70, 107] width 15 height 9
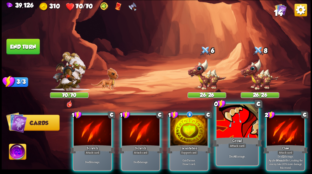
click at [237, 132] on div at bounding box center [237, 121] width 41 height 35
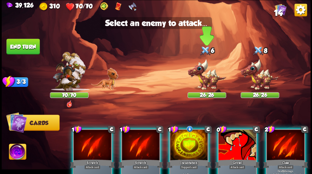
click at [206, 77] on img at bounding box center [207, 75] width 39 height 32
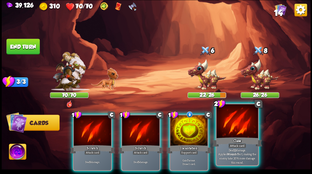
drag, startPoint x: 243, startPoint y: 132, endPoint x: 243, endPoint y: 128, distance: 4.2
click at [243, 131] on div at bounding box center [237, 121] width 41 height 35
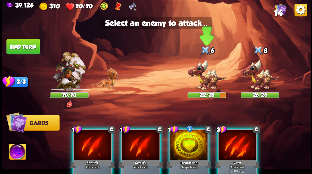
click at [206, 82] on img at bounding box center [207, 75] width 39 height 32
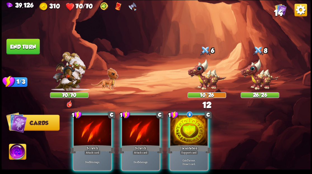
click at [190, 129] on div at bounding box center [189, 131] width 38 height 32
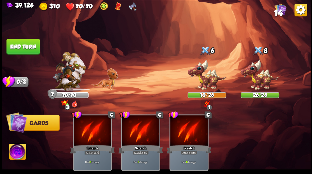
click at [19, 47] on button "End turn" at bounding box center [22, 47] width 33 height 16
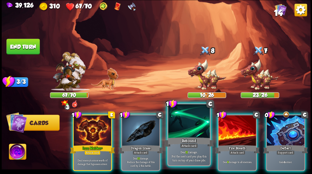
click at [192, 129] on div at bounding box center [188, 121] width 41 height 35
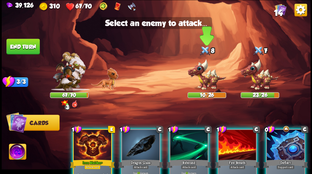
click at [208, 82] on img at bounding box center [207, 75] width 39 height 32
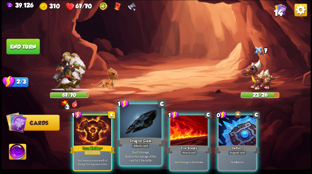
click at [143, 128] on div at bounding box center [140, 121] width 41 height 35
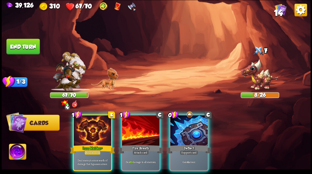
click at [20, 153] on img at bounding box center [17, 152] width 17 height 17
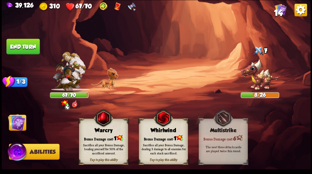
drag, startPoint x: 103, startPoint y: 138, endPoint x: 90, endPoint y: 131, distance: 14.5
click at [103, 138] on div "Bonus Damage cost: 1" at bounding box center [103, 138] width 49 height 7
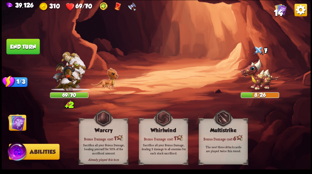
drag, startPoint x: 17, startPoint y: 117, endPoint x: 58, endPoint y: 124, distance: 41.7
click at [17, 118] on img at bounding box center [16, 122] width 17 height 17
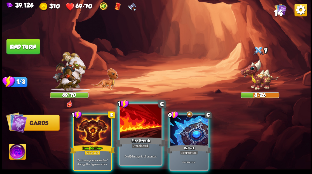
click at [139, 133] on div at bounding box center [140, 121] width 41 height 35
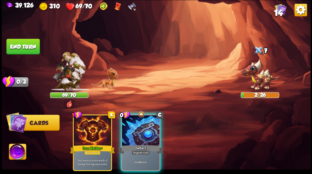
click at [19, 45] on button "End turn" at bounding box center [22, 47] width 33 height 16
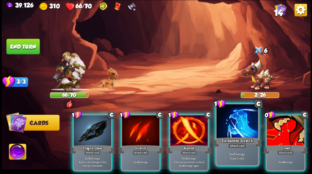
click at [238, 129] on div at bounding box center [237, 121] width 41 height 35
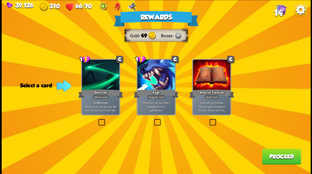
click at [285, 157] on button "Proceed" at bounding box center [281, 157] width 39 height 16
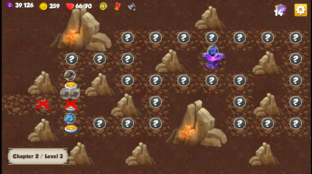
click at [70, 84] on img at bounding box center [70, 86] width 15 height 9
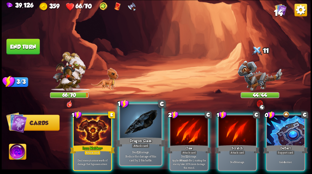
click at [136, 130] on div at bounding box center [140, 121] width 41 height 35
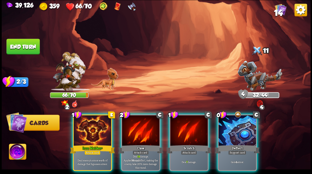
click at [183, 130] on div at bounding box center [189, 131] width 38 height 32
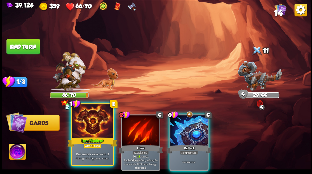
click at [92, 128] on div at bounding box center [92, 121] width 41 height 35
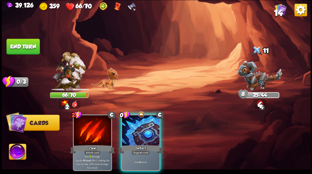
click at [145, 132] on div at bounding box center [141, 131] width 38 height 32
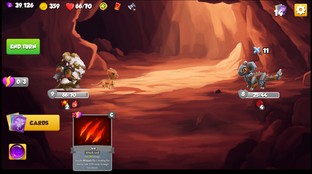
click at [16, 151] on img at bounding box center [17, 152] width 17 height 17
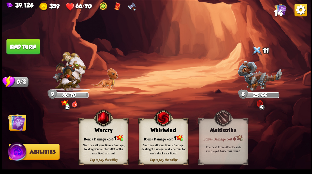
click at [94, 138] on div "Bonus Damage cost: 1" at bounding box center [103, 138] width 49 height 7
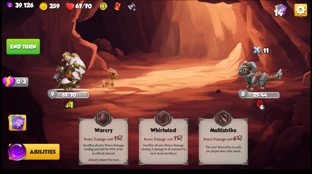
click at [18, 121] on img at bounding box center [16, 122] width 17 height 17
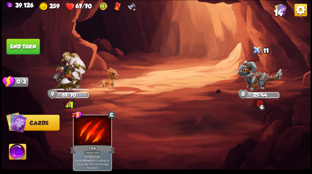
click at [33, 43] on button "End turn" at bounding box center [22, 47] width 33 height 16
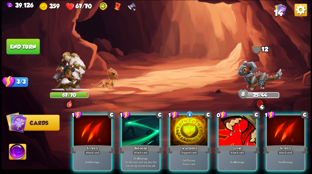
click at [183, 120] on div at bounding box center [189, 131] width 38 height 32
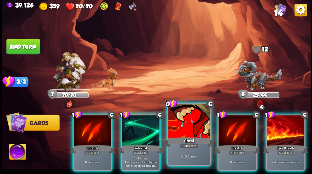
click at [181, 131] on div at bounding box center [188, 121] width 41 height 35
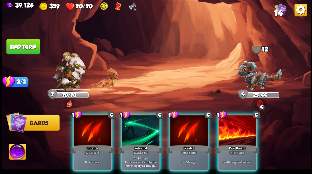
click at [233, 135] on div at bounding box center [238, 131] width 38 height 32
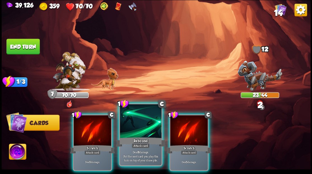
click at [137, 131] on div at bounding box center [140, 121] width 41 height 35
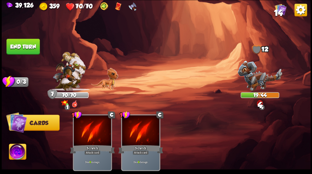
drag, startPoint x: 24, startPoint y: 47, endPoint x: 106, endPoint y: 54, distance: 81.6
click at [25, 47] on button "End turn" at bounding box center [22, 47] width 33 height 16
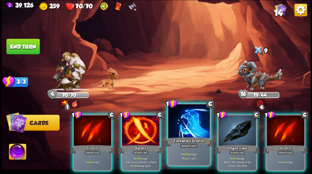
click at [180, 125] on div at bounding box center [188, 121] width 41 height 35
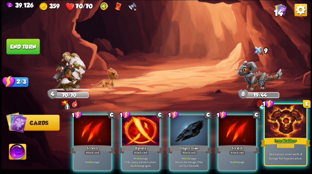
click at [283, 136] on div at bounding box center [285, 121] width 41 height 35
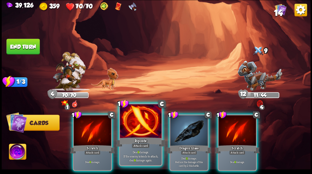
click at [141, 132] on div at bounding box center [140, 121] width 41 height 35
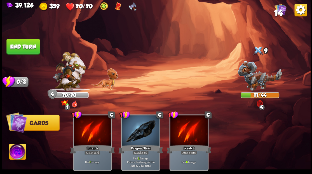
click at [21, 45] on button "End turn" at bounding box center [22, 47] width 33 height 16
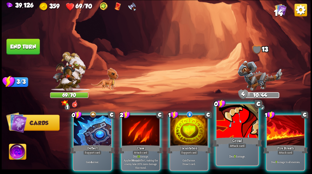
click at [229, 125] on div at bounding box center [237, 121] width 41 height 35
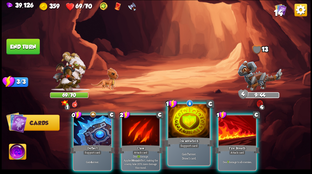
click at [187, 125] on div at bounding box center [188, 121] width 41 height 35
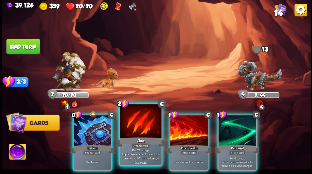
click at [138, 125] on div at bounding box center [140, 121] width 41 height 35
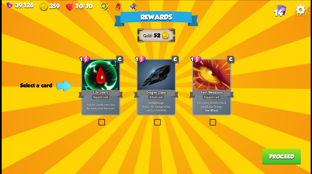
click at [284, 157] on button "Proceed" at bounding box center [281, 157] width 39 height 16
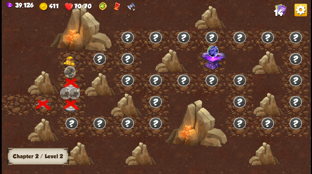
click at [71, 61] on img at bounding box center [70, 61] width 15 height 10
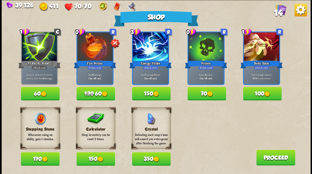
click at [94, 162] on button "150" at bounding box center [96, 158] width 39 height 13
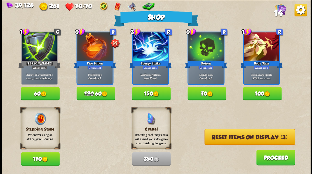
click at [249, 139] on button "Reset items on display (3)" at bounding box center [250, 137] width 91 height 16
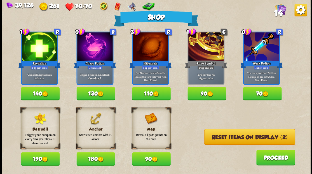
click at [98, 158] on button "180" at bounding box center [96, 158] width 39 height 13
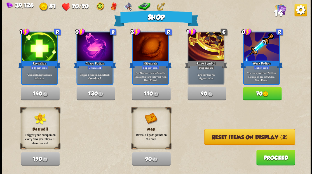
click at [243, 139] on button "Reset items on display (2)" at bounding box center [249, 137] width 91 height 16
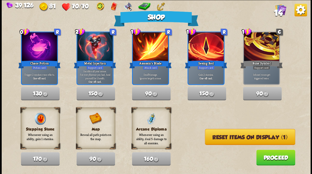
click at [242, 139] on button "Reset items on display (1)" at bounding box center [250, 137] width 91 height 16
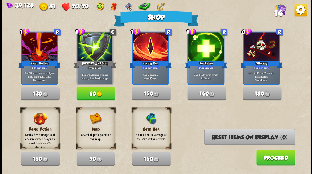
click at [286, 163] on button "Proceed" at bounding box center [275, 158] width 39 height 16
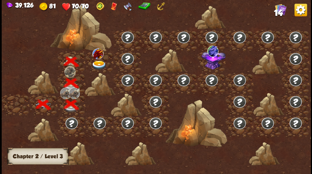
click at [100, 65] on img at bounding box center [98, 65] width 15 height 9
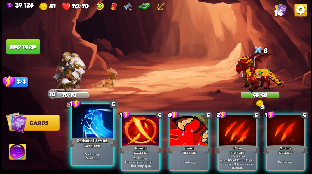
click at [92, 128] on div at bounding box center [92, 121] width 41 height 35
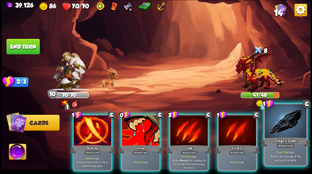
click at [285, 130] on div at bounding box center [285, 121] width 41 height 35
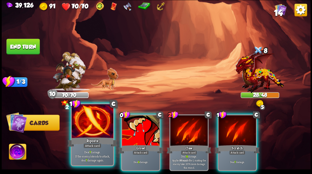
click at [89, 128] on div at bounding box center [92, 121] width 41 height 35
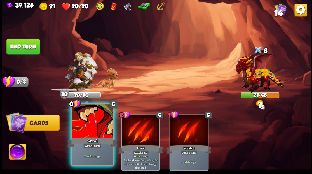
click at [87, 128] on div at bounding box center [92, 121] width 41 height 35
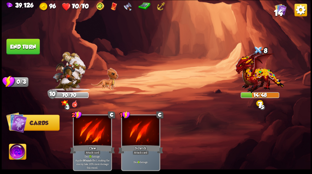
click at [18, 40] on button "End turn" at bounding box center [22, 47] width 33 height 16
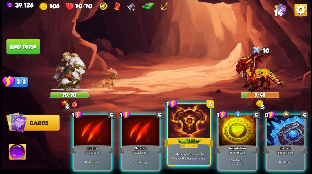
click at [184, 131] on div at bounding box center [188, 121] width 41 height 35
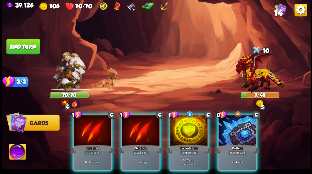
click at [95, 135] on div at bounding box center [93, 131] width 38 height 32
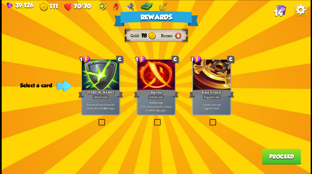
drag, startPoint x: 103, startPoint y: 121, endPoint x: 109, endPoint y: 121, distance: 6.7
click at [97, 120] on label at bounding box center [97, 120] width 0 height 0
click at [0, 0] on input "checkbox" at bounding box center [0, 0] width 0 height 0
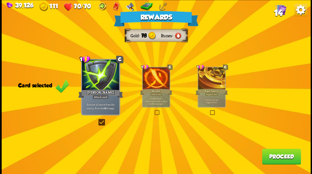
click at [279, 160] on button "Proceed" at bounding box center [281, 157] width 39 height 16
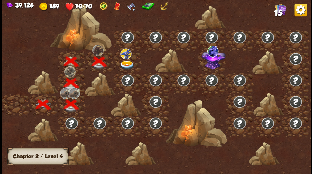
click at [124, 62] on img at bounding box center [126, 65] width 15 height 9
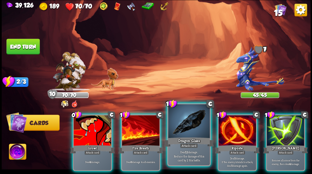
click at [187, 137] on div "Dragon Glass" at bounding box center [189, 141] width 50 height 11
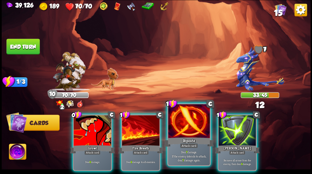
click at [182, 135] on div at bounding box center [188, 121] width 41 height 35
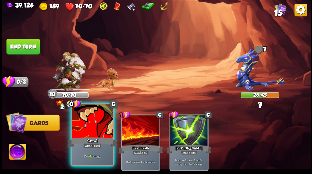
drag, startPoint x: 141, startPoint y: 133, endPoint x: 106, endPoint y: 137, distance: 35.3
click at [140, 133] on div at bounding box center [141, 131] width 38 height 32
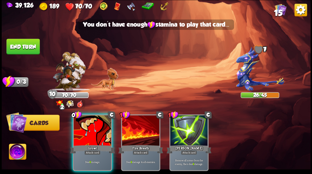
drag, startPoint x: 77, startPoint y: 129, endPoint x: 69, endPoint y: 118, distance: 13.4
click at [77, 129] on div at bounding box center [93, 131] width 38 height 32
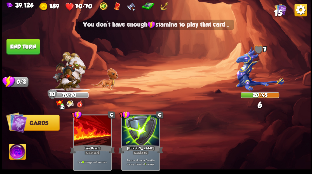
click at [12, 43] on button "End turn" at bounding box center [22, 47] width 33 height 16
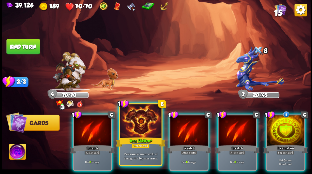
click at [140, 122] on div at bounding box center [140, 121] width 41 height 35
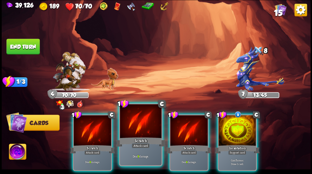
click at [136, 126] on div at bounding box center [140, 121] width 41 height 35
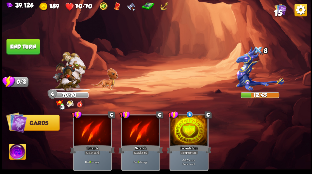
click at [35, 47] on button "End turn" at bounding box center [22, 47] width 33 height 16
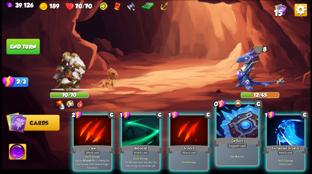
click at [229, 133] on div at bounding box center [237, 121] width 41 height 35
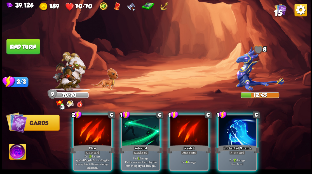
drag, startPoint x: 244, startPoint y: 136, endPoint x: 224, endPoint y: 104, distance: 37.8
click at [239, 131] on div "1 C Enchanted Scratch Attack card Deal 10 damage. Draw 1 card." at bounding box center [237, 142] width 39 height 57
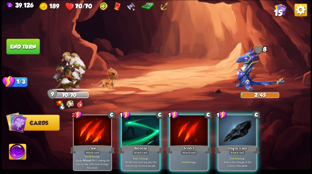
drag, startPoint x: 193, startPoint y: 133, endPoint x: 184, endPoint y: 105, distance: 29.8
click at [191, 131] on div at bounding box center [189, 131] width 38 height 32
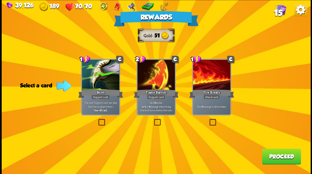
click at [209, 120] on label at bounding box center [209, 120] width 0 height 0
click at [0, 0] on input "checkbox" at bounding box center [0, 0] width 0 height 0
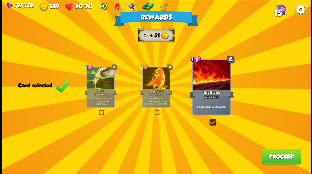
click at [269, 160] on button "Proceed" at bounding box center [281, 157] width 39 height 16
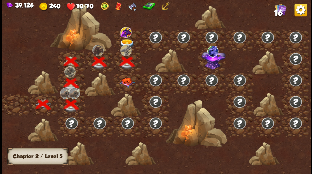
click at [126, 41] on img at bounding box center [126, 43] width 15 height 9
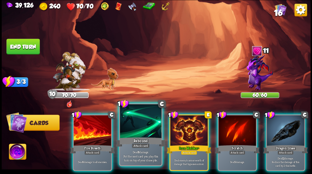
click at [145, 131] on div at bounding box center [140, 121] width 41 height 35
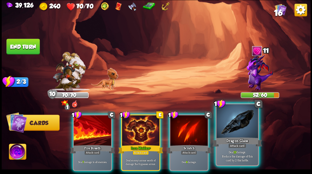
click at [233, 127] on div at bounding box center [237, 121] width 41 height 35
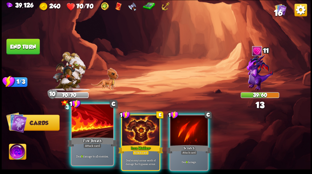
click at [92, 124] on div at bounding box center [92, 121] width 41 height 35
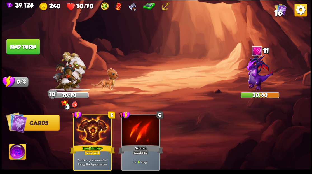
drag, startPoint x: 31, startPoint y: 49, endPoint x: 66, endPoint y: 58, distance: 35.3
click at [32, 49] on button "End turn" at bounding box center [22, 47] width 33 height 16
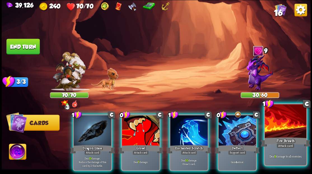
click at [286, 122] on div at bounding box center [285, 121] width 41 height 35
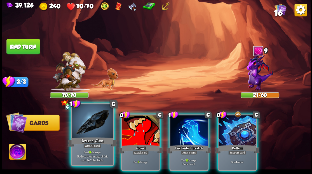
click at [94, 123] on div at bounding box center [92, 121] width 41 height 35
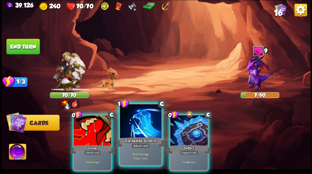
click at [135, 122] on div at bounding box center [140, 121] width 41 height 35
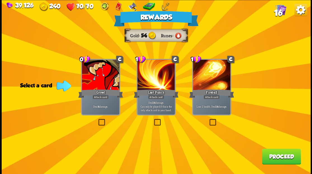
click at [272, 161] on button "Proceed" at bounding box center [281, 157] width 39 height 16
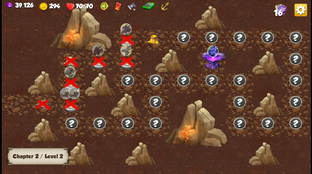
click at [153, 38] on img at bounding box center [154, 39] width 15 height 10
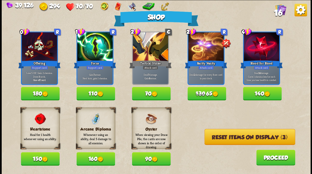
click at [228, 138] on button "Reset items on display (3)" at bounding box center [250, 137] width 91 height 16
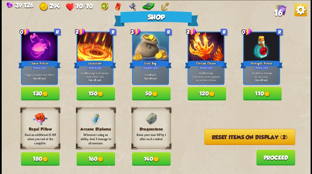
click at [155, 161] on img at bounding box center [156, 159] width 6 height 6
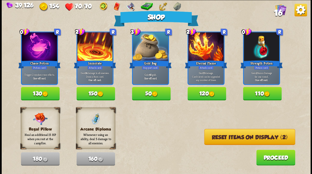
click at [232, 137] on button "Reset items on display (2)" at bounding box center [249, 137] width 91 height 16
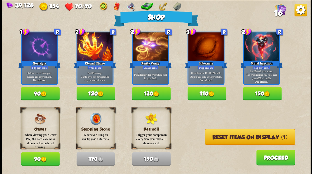
click at [232, 138] on button "Reset items on display (1)" at bounding box center [250, 137] width 91 height 16
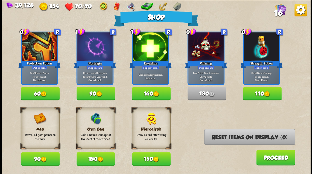
click at [272, 158] on button "Proceed" at bounding box center [275, 158] width 39 height 16
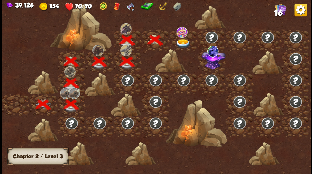
click at [179, 43] on img at bounding box center [183, 43] width 15 height 9
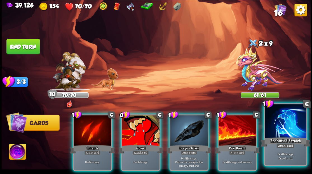
click at [288, 128] on div at bounding box center [285, 121] width 41 height 35
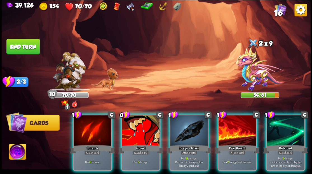
click at [287, 127] on div at bounding box center [286, 131] width 38 height 32
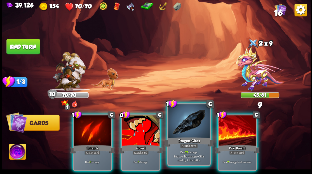
click at [189, 139] on div "Dragon Glass" at bounding box center [189, 141] width 50 height 11
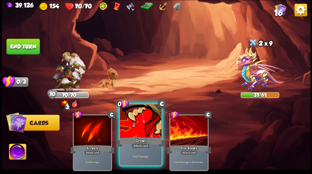
click at [122, 140] on div "Growl" at bounding box center [141, 141] width 50 height 11
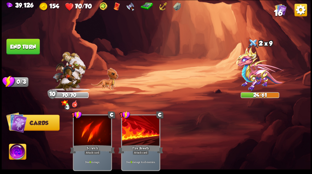
click at [16, 155] on img at bounding box center [17, 152] width 17 height 17
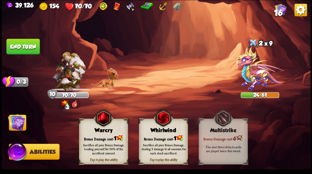
click at [16, 123] on img at bounding box center [16, 122] width 17 height 17
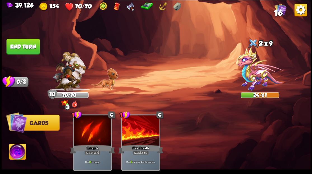
drag, startPoint x: 26, startPoint y: 47, endPoint x: 36, endPoint y: 50, distance: 10.4
click at [27, 47] on button "End turn" at bounding box center [22, 47] width 33 height 16
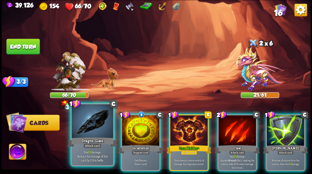
click at [91, 133] on div at bounding box center [92, 121] width 41 height 35
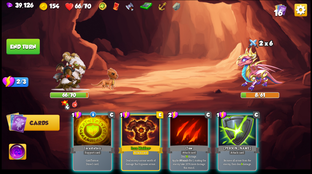
drag, startPoint x: 89, startPoint y: 127, endPoint x: 121, endPoint y: 82, distance: 55.2
click at [89, 120] on div at bounding box center [93, 131] width 38 height 32
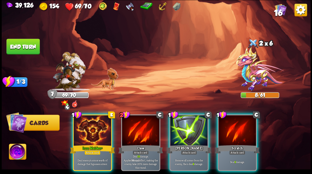
drag, startPoint x: 232, startPoint y: 124, endPoint x: 207, endPoint y: 92, distance: 41.0
click at [231, 122] on div at bounding box center [238, 131] width 38 height 32
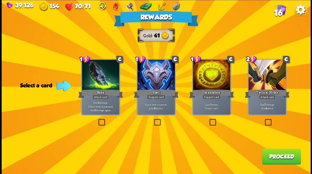
drag, startPoint x: 98, startPoint y: 121, endPoint x: 226, endPoint y: 146, distance: 130.3
click at [97, 120] on label at bounding box center [97, 120] width 0 height 0
click at [0, 0] on input "checkbox" at bounding box center [0, 0] width 0 height 0
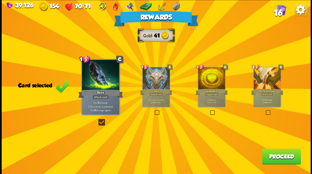
drag, startPoint x: 273, startPoint y: 158, endPoint x: 265, endPoint y: 158, distance: 7.6
click at [265, 158] on button "Proceed" at bounding box center [281, 157] width 39 height 16
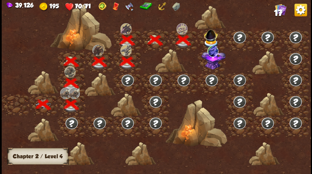
click at [209, 36] on img at bounding box center [211, 34] width 17 height 15
